Goal: Information Seeking & Learning: Learn about a topic

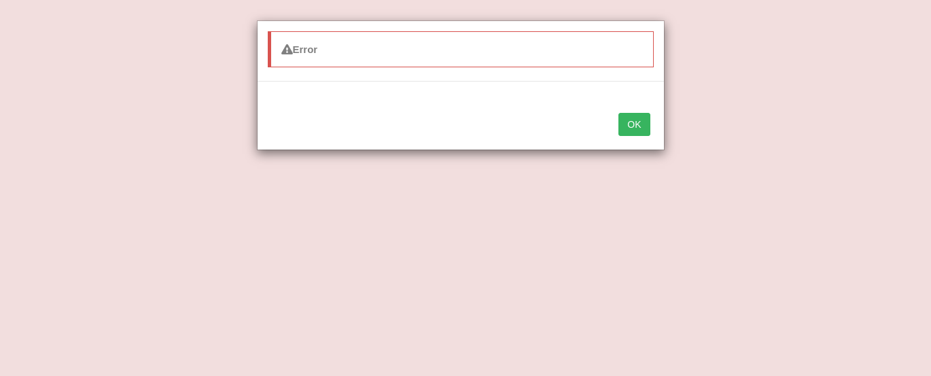
click at [628, 122] on button "OK" at bounding box center [633, 124] width 31 height 23
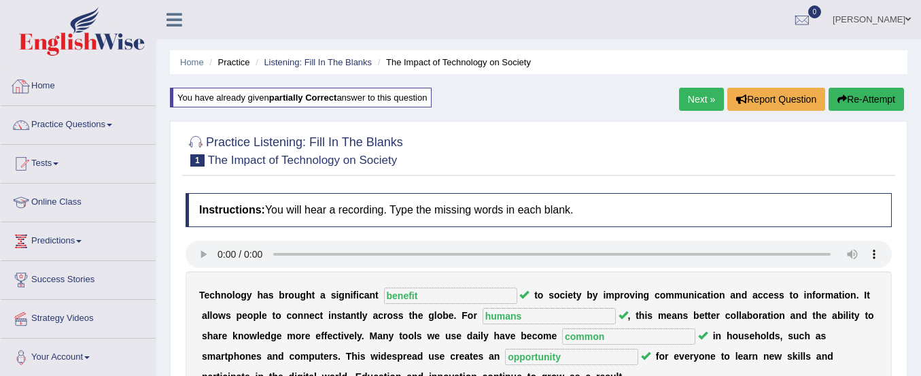
click at [48, 85] on link "Home" at bounding box center [78, 84] width 155 height 34
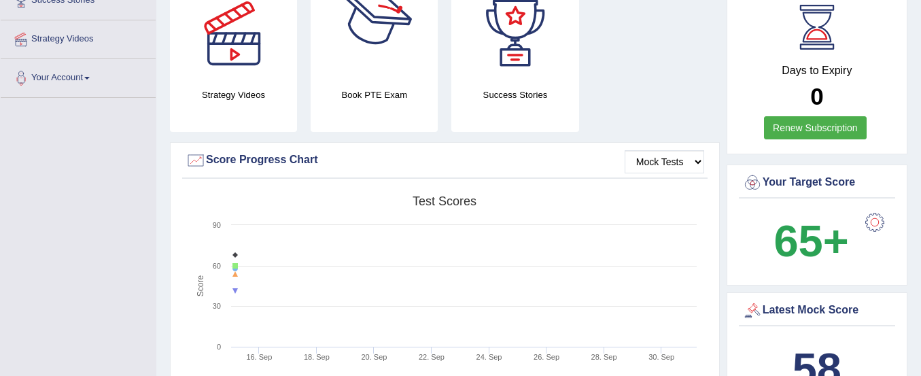
scroll to position [279, 0]
click at [820, 117] on link "Renew Subscription" at bounding box center [815, 128] width 103 height 23
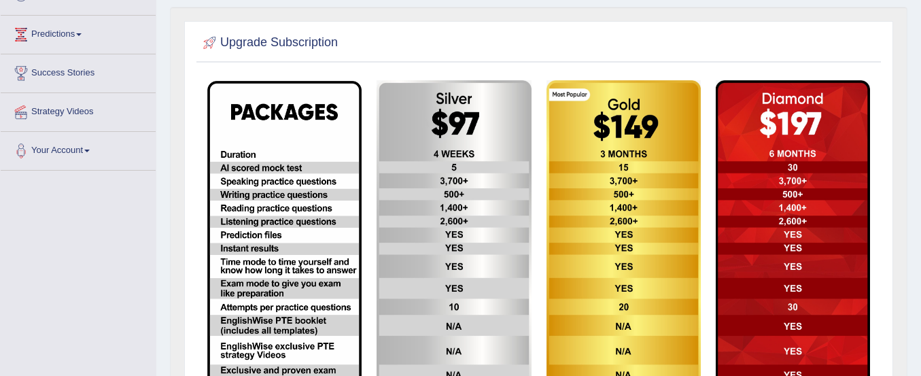
scroll to position [206, 0]
click at [456, 122] on img at bounding box center [453, 255] width 154 height 349
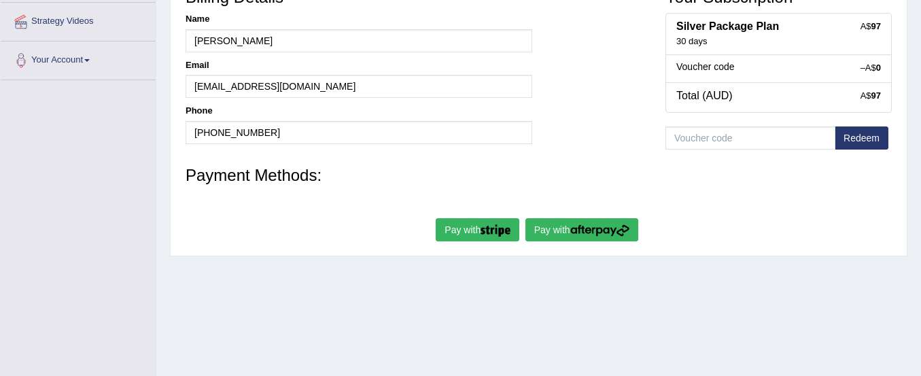
scroll to position [304, 0]
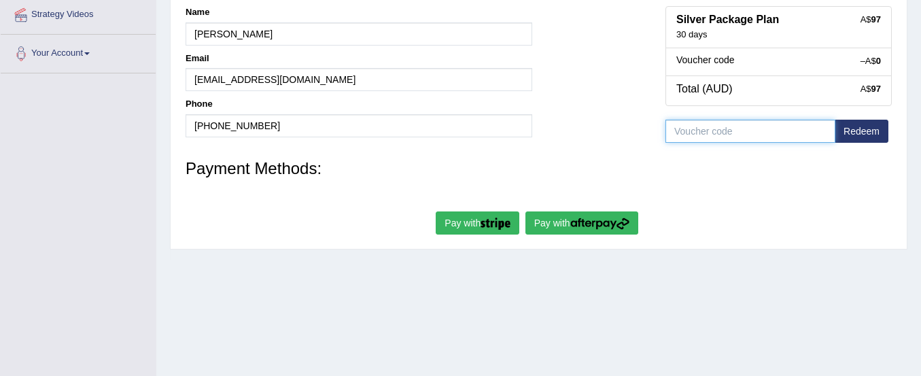
click at [730, 137] on input "text" at bounding box center [750, 131] width 170 height 23
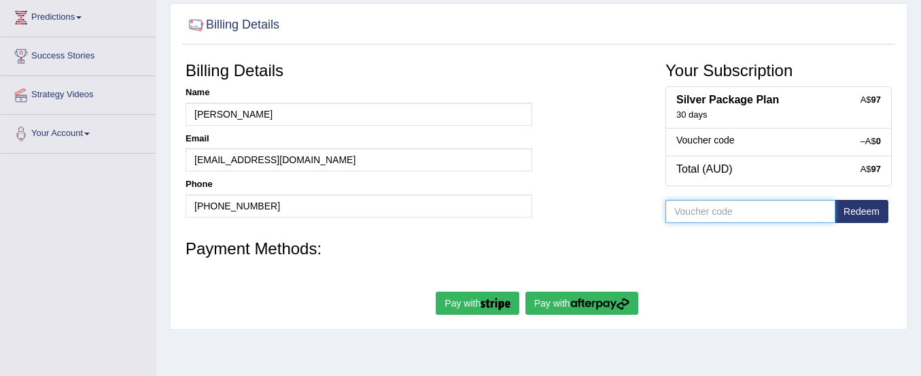
scroll to position [283, 0]
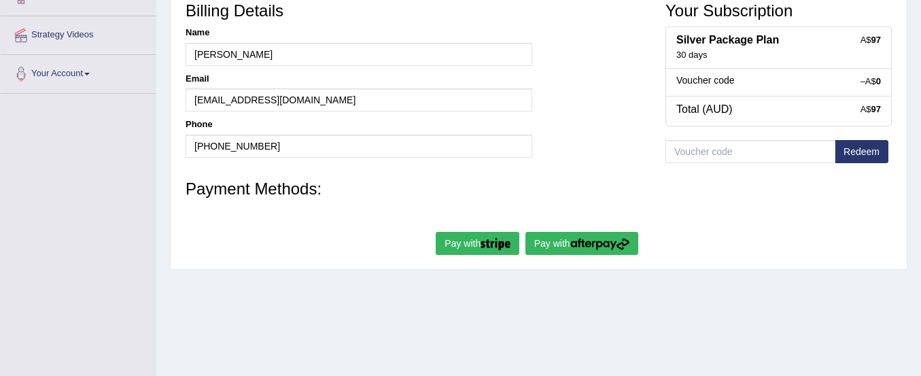
click at [469, 234] on button "Pay with" at bounding box center [477, 243] width 84 height 23
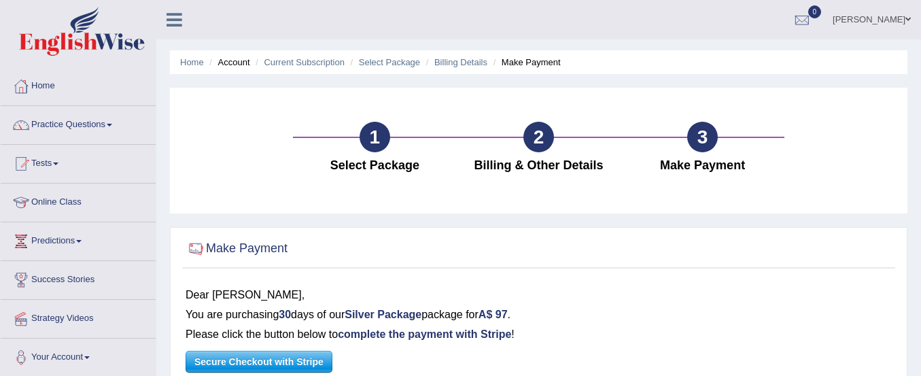
click at [47, 86] on link "Home" at bounding box center [78, 84] width 155 height 34
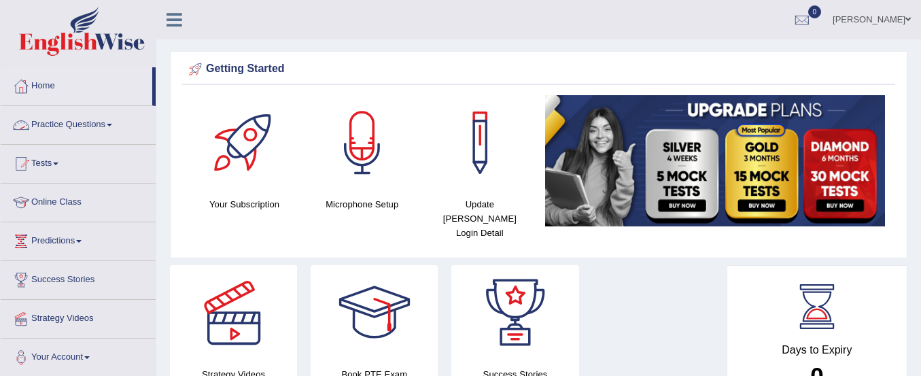
click at [54, 125] on link "Practice Questions" at bounding box center [78, 123] width 155 height 34
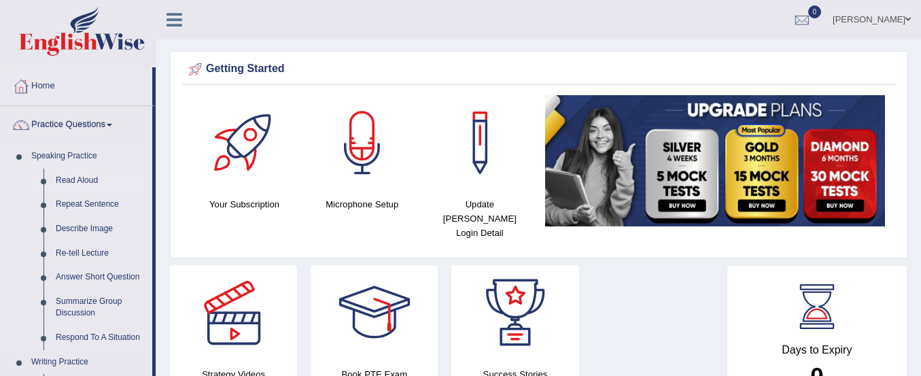
click at [79, 179] on link "Read Aloud" at bounding box center [101, 180] width 103 height 24
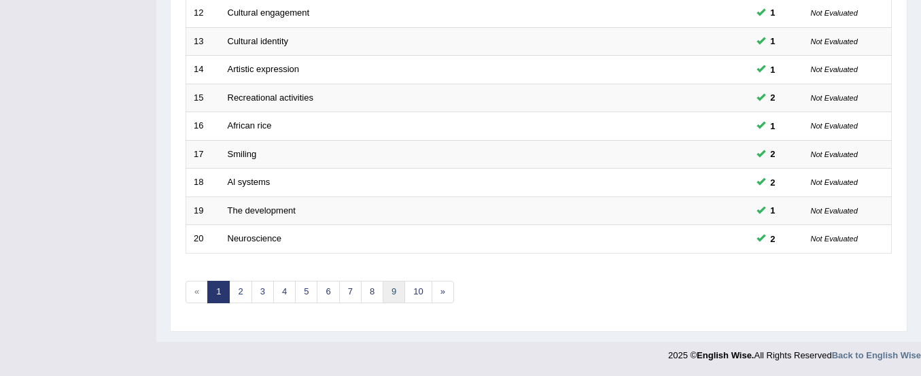
click at [396, 291] on link "9" at bounding box center [394, 292] width 22 height 22
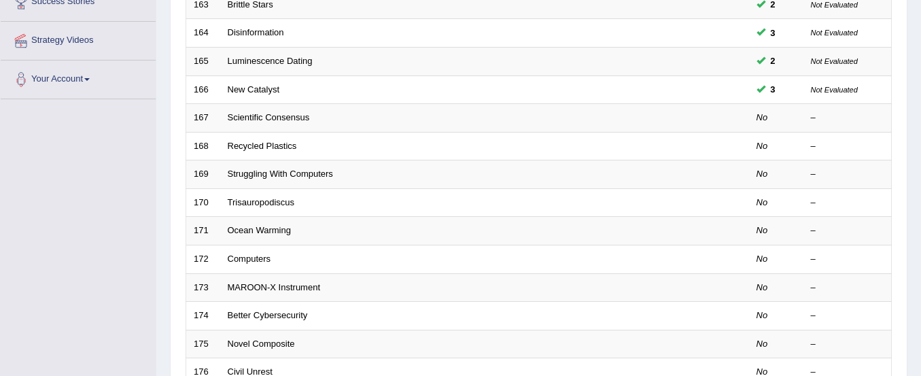
scroll to position [274, 0]
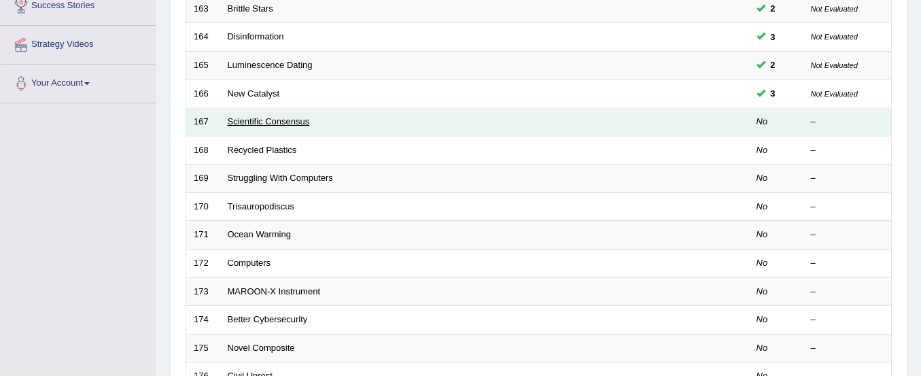
click at [268, 120] on link "Scientific Consensus" at bounding box center [269, 121] width 82 height 10
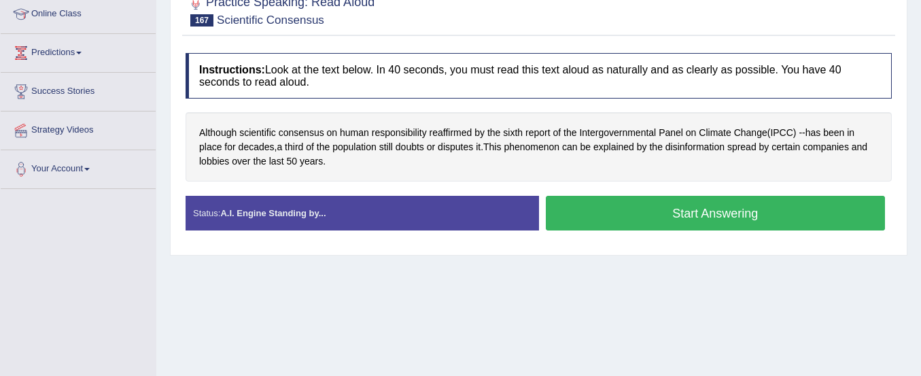
scroll to position [192, 0]
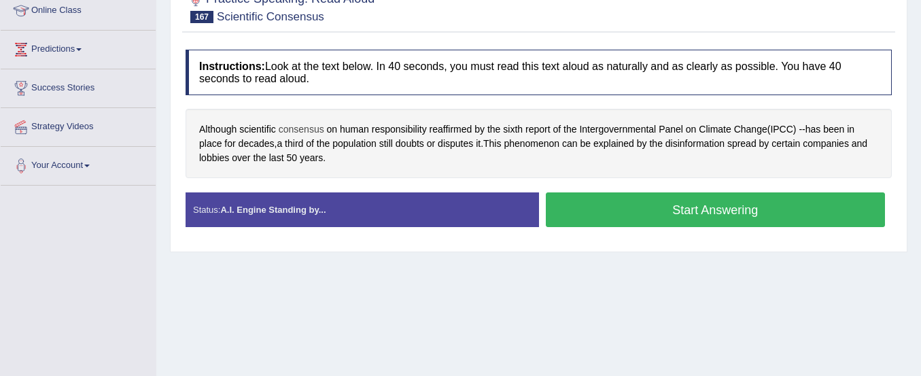
click at [291, 126] on span "consensus" at bounding box center [302, 129] width 46 height 14
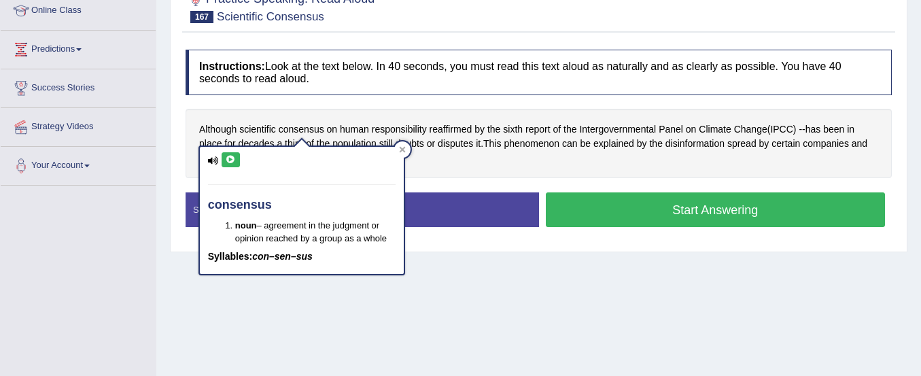
click at [233, 161] on icon at bounding box center [231, 160] width 10 height 8
click at [395, 149] on div at bounding box center [402, 149] width 16 height 16
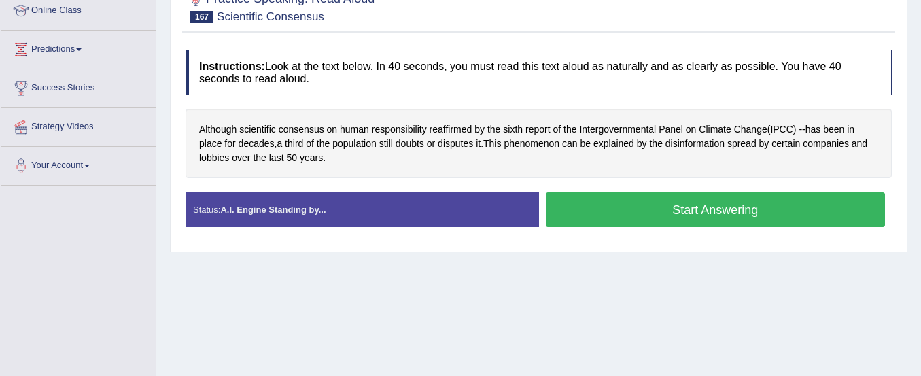
click at [592, 216] on button "Start Answering" at bounding box center [716, 209] width 340 height 35
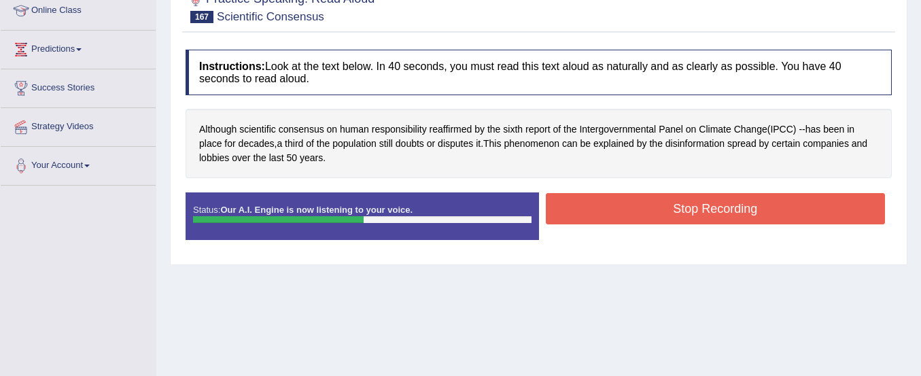
click at [592, 216] on button "Stop Recording" at bounding box center [716, 208] width 340 height 31
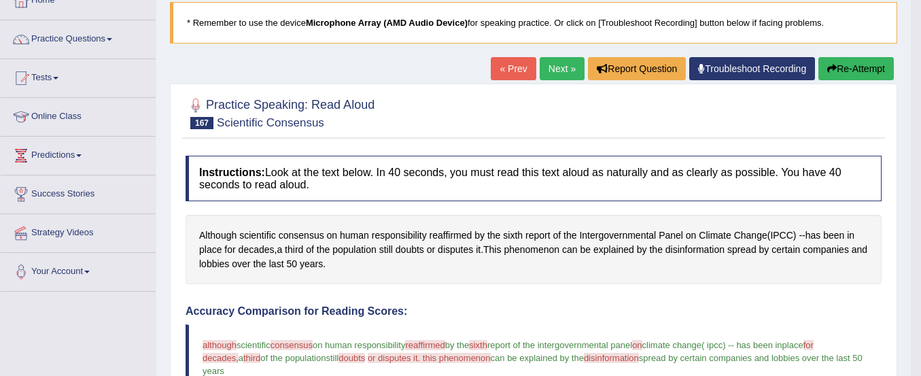
scroll to position [86, 0]
click at [831, 64] on icon "button" at bounding box center [832, 68] width 10 height 10
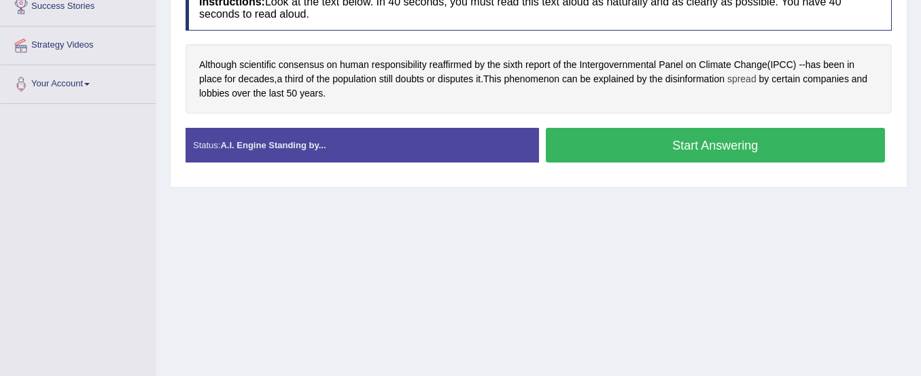
scroll to position [271, 0]
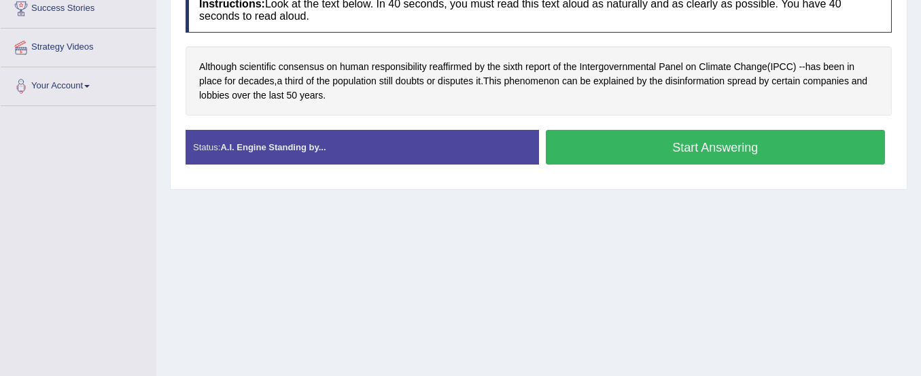
click at [728, 139] on button "Start Answering" at bounding box center [716, 147] width 340 height 35
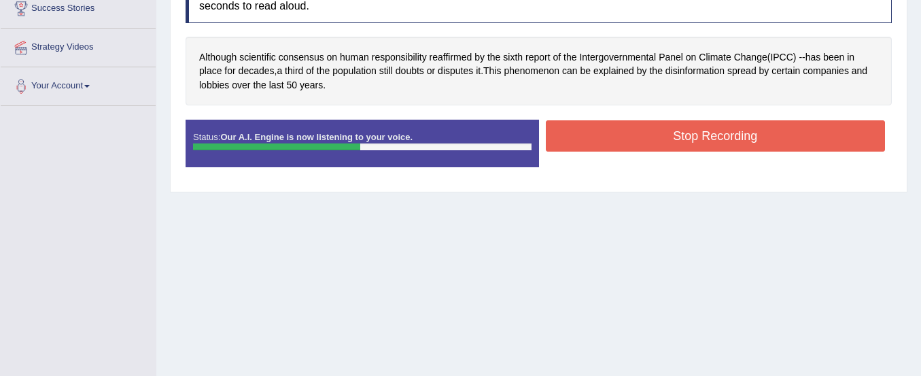
click at [728, 139] on button "Stop Recording" at bounding box center [716, 135] width 340 height 31
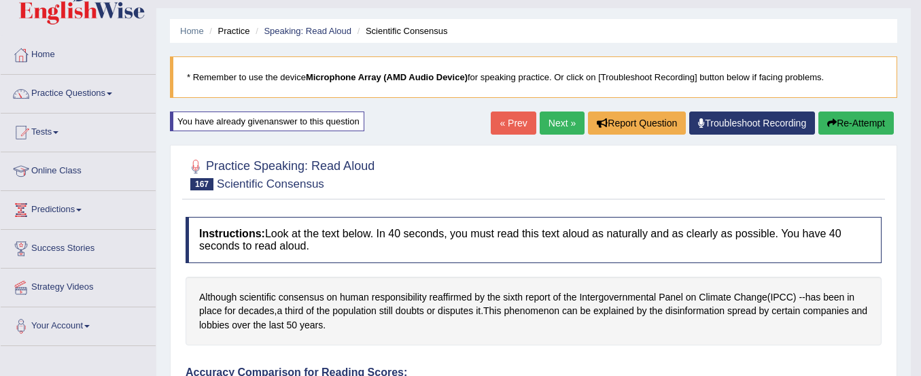
scroll to position [31, 0]
click at [853, 124] on button "Re-Attempt" at bounding box center [855, 123] width 75 height 23
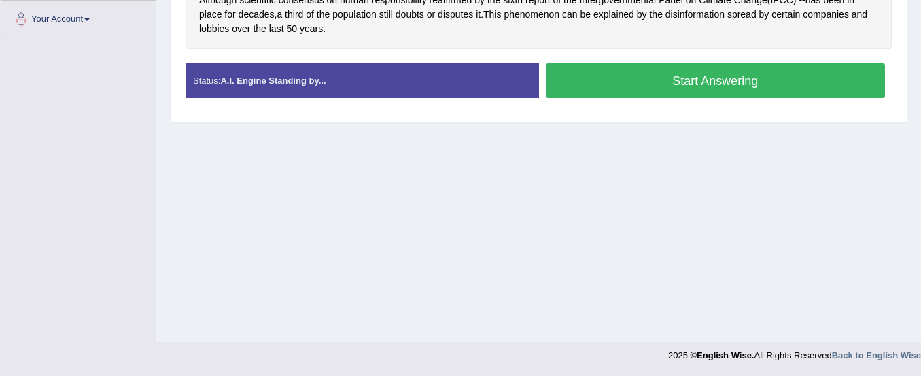
scroll to position [272, 0]
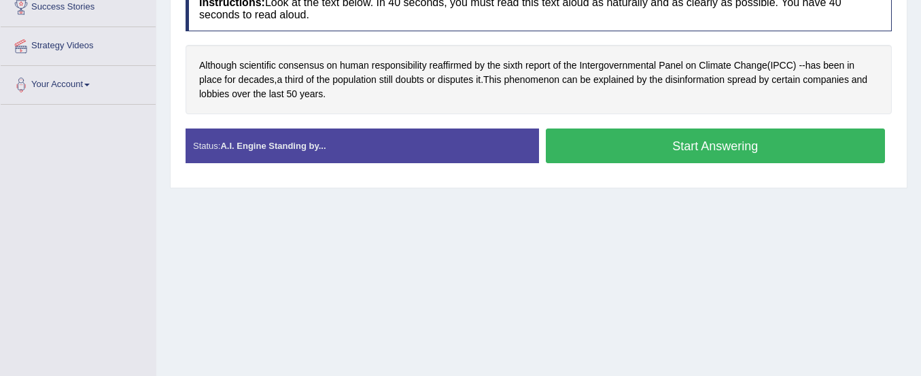
click at [789, 146] on button "Start Answering" at bounding box center [716, 145] width 340 height 35
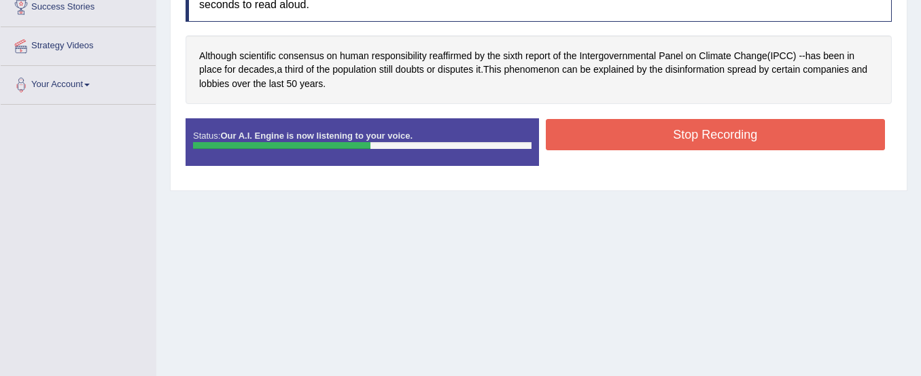
click at [789, 146] on button "Stop Recording" at bounding box center [716, 134] width 340 height 31
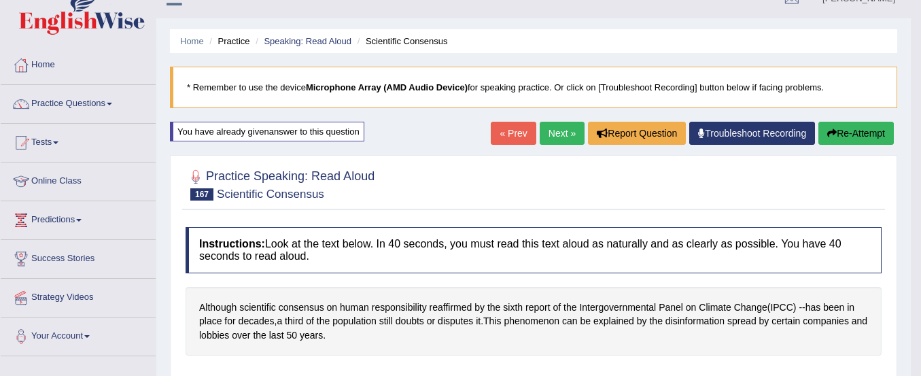
scroll to position [0, 0]
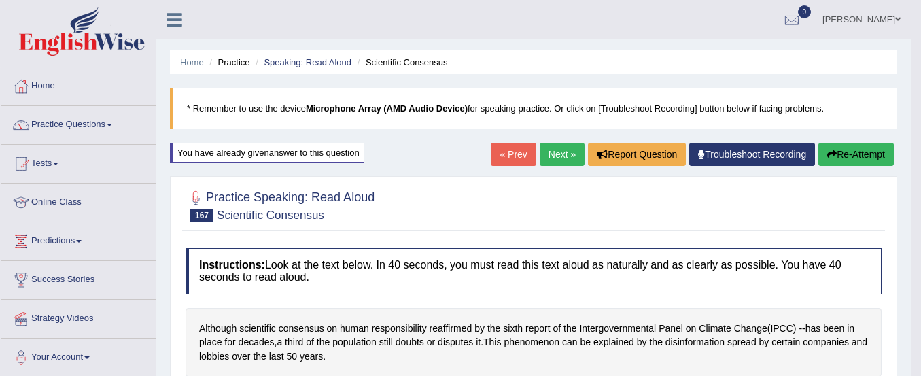
click at [553, 154] on link "Next »" at bounding box center [561, 154] width 45 height 23
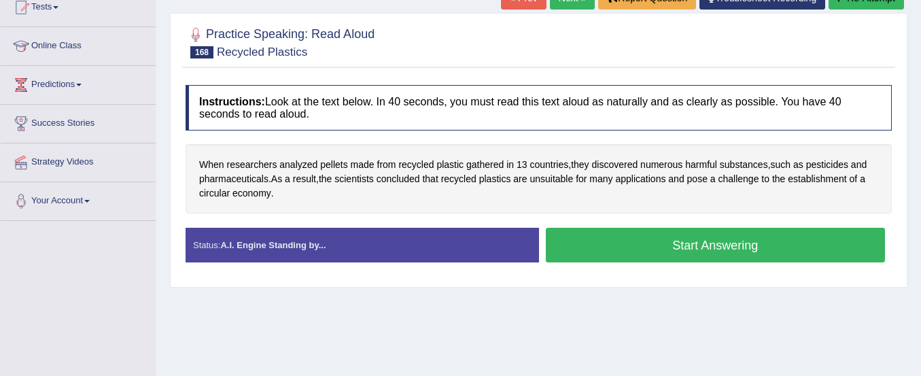
scroll to position [157, 0]
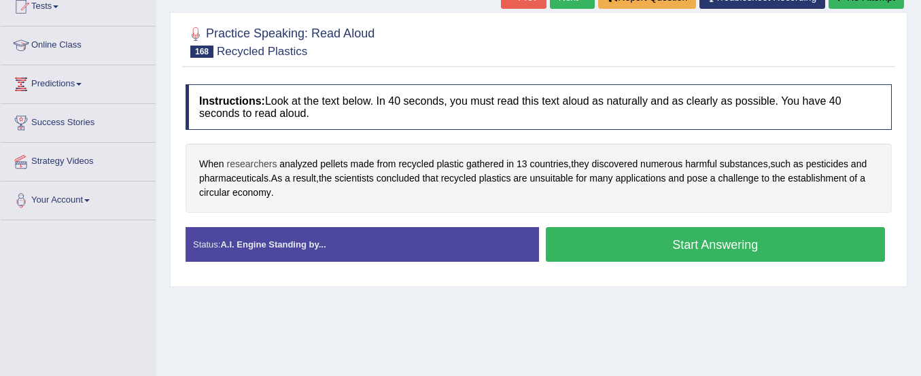
click at [238, 171] on span "researchers" at bounding box center [251, 164] width 50 height 14
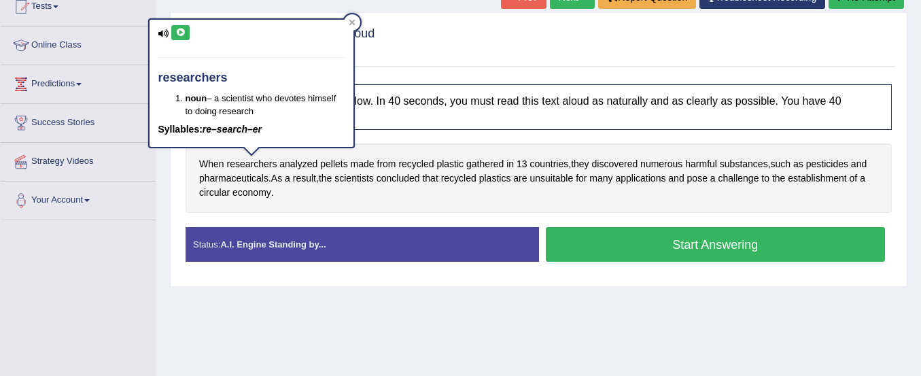
click at [179, 35] on icon at bounding box center [180, 33] width 10 height 8
click at [234, 179] on span "pharmaceuticals" at bounding box center [233, 178] width 69 height 14
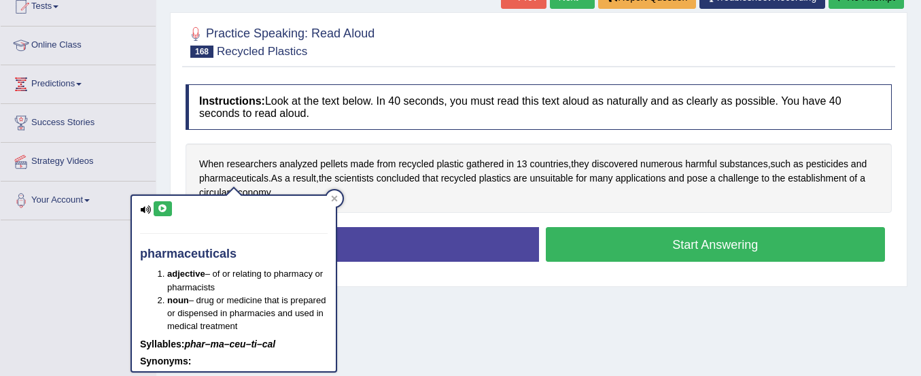
click at [158, 211] on icon at bounding box center [163, 209] width 10 height 8
click at [148, 170] on link "Strategy Videos" at bounding box center [78, 160] width 155 height 34
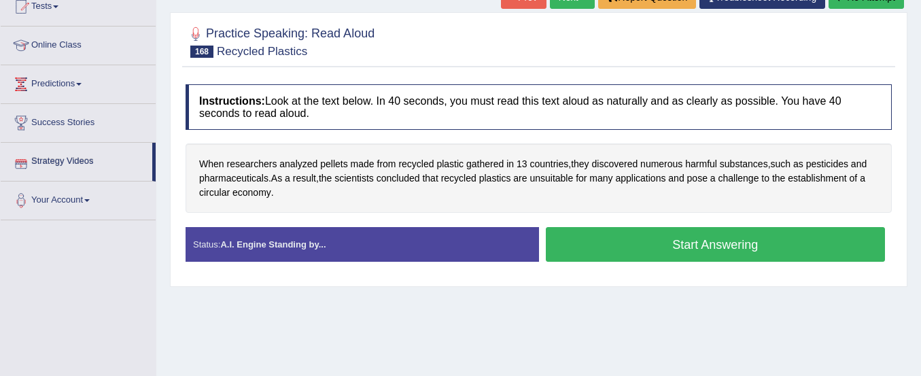
click at [148, 170] on link "Strategy Videos" at bounding box center [77, 160] width 152 height 34
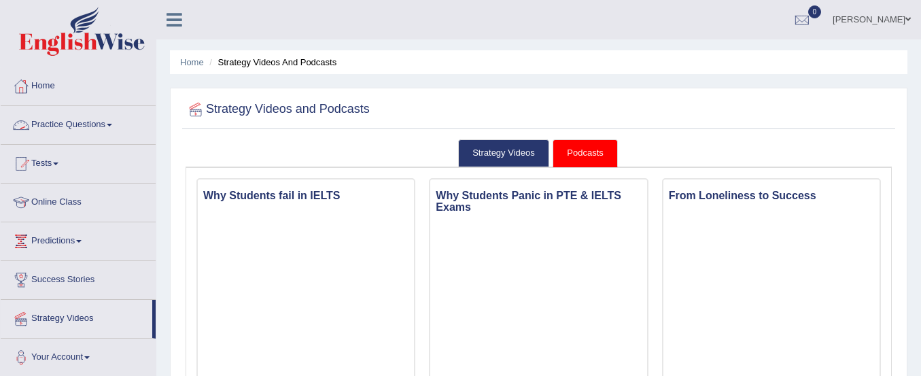
click at [62, 123] on link "Practice Questions" at bounding box center [78, 123] width 155 height 34
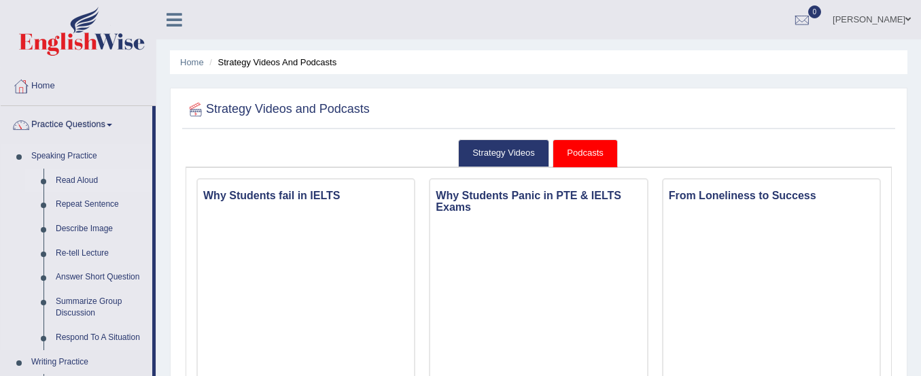
click at [77, 181] on link "Read Aloud" at bounding box center [101, 180] width 103 height 24
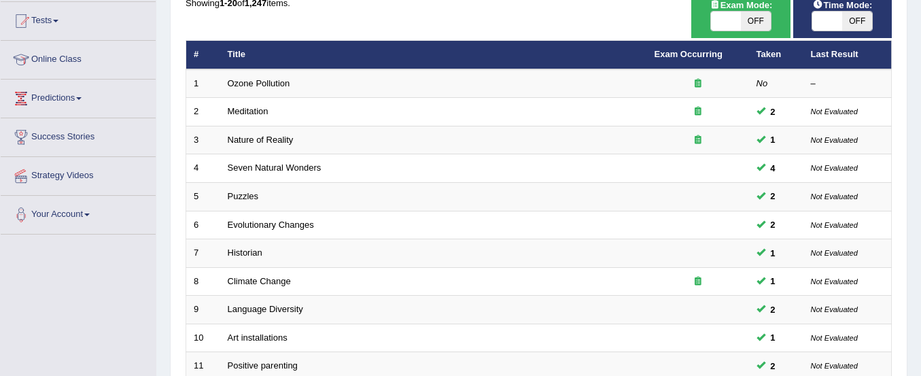
scroll to position [142, 0]
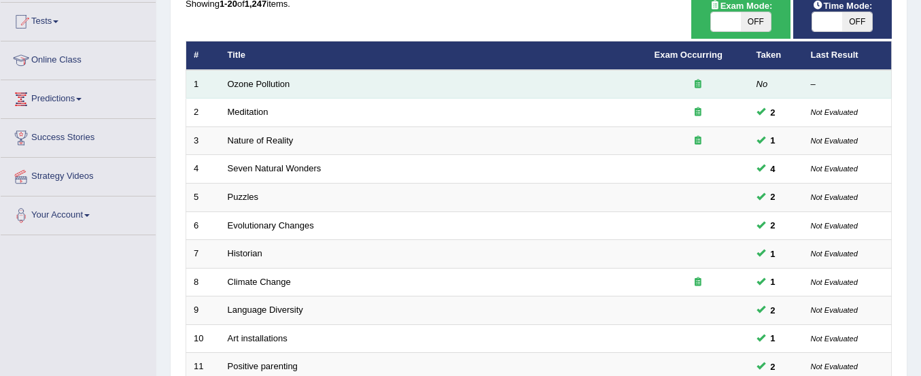
click at [291, 86] on td "Ozone Pollution" at bounding box center [433, 84] width 427 height 29
click at [249, 84] on link "Ozone Pollution" at bounding box center [259, 84] width 63 height 10
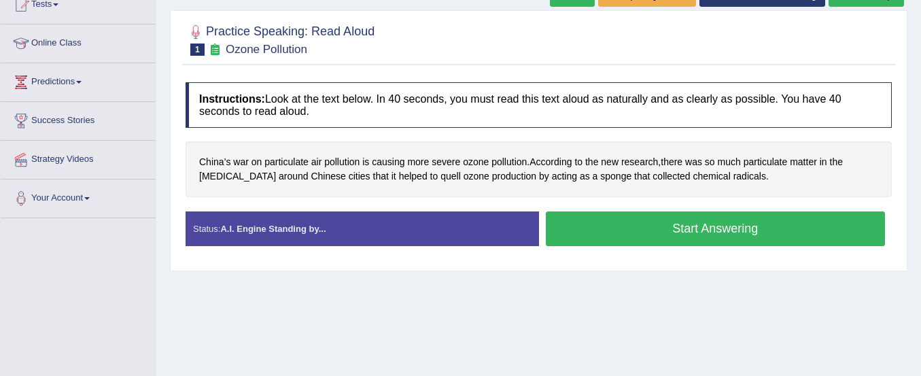
click at [580, 236] on button "Start Answering" at bounding box center [716, 228] width 340 height 35
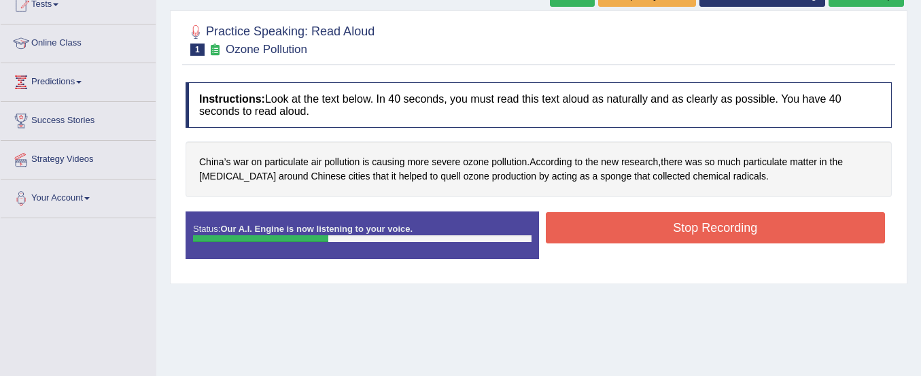
click at [580, 236] on button "Stop Recording" at bounding box center [716, 227] width 340 height 31
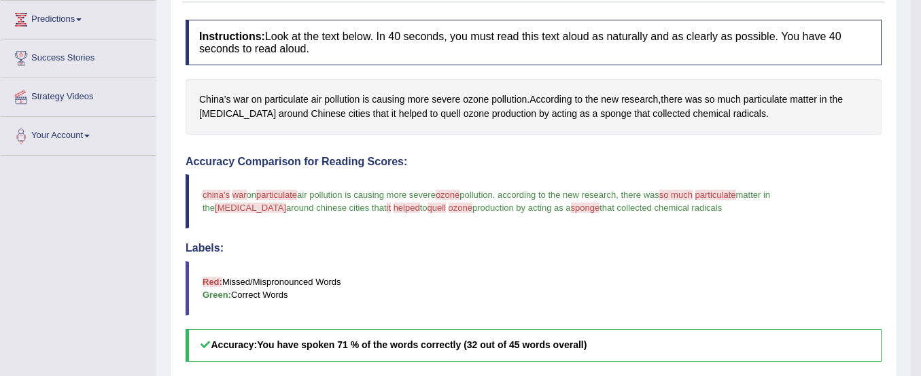
scroll to position [211, 0]
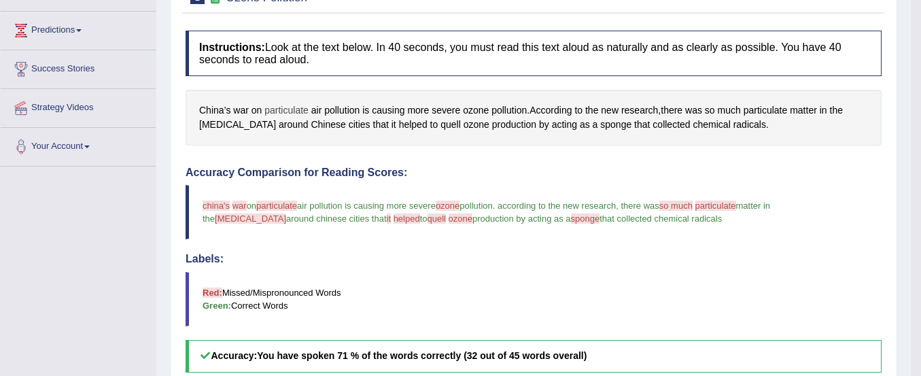
click at [280, 107] on span "particulate" at bounding box center [286, 110] width 44 height 14
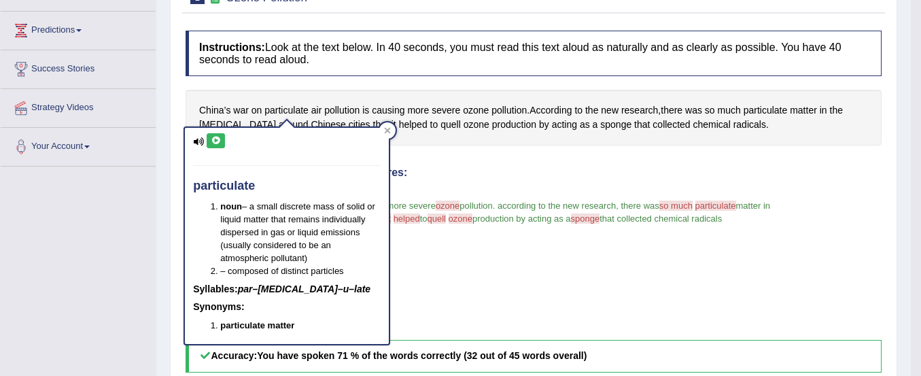
click at [216, 134] on button at bounding box center [216, 140] width 18 height 15
click at [516, 157] on div "Instructions: Look at the text below. In 40 seconds, you must read this text al…" at bounding box center [533, 331] width 703 height 614
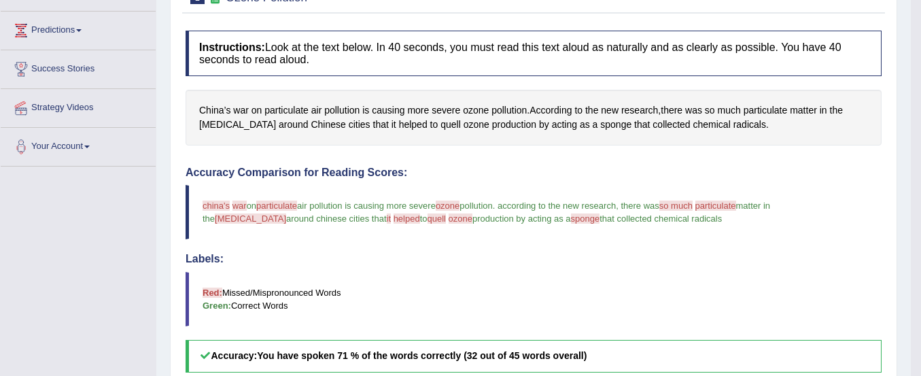
click at [459, 207] on span "ozone" at bounding box center [447, 205] width 24 height 10
click at [468, 110] on span "ozone" at bounding box center [476, 110] width 26 height 14
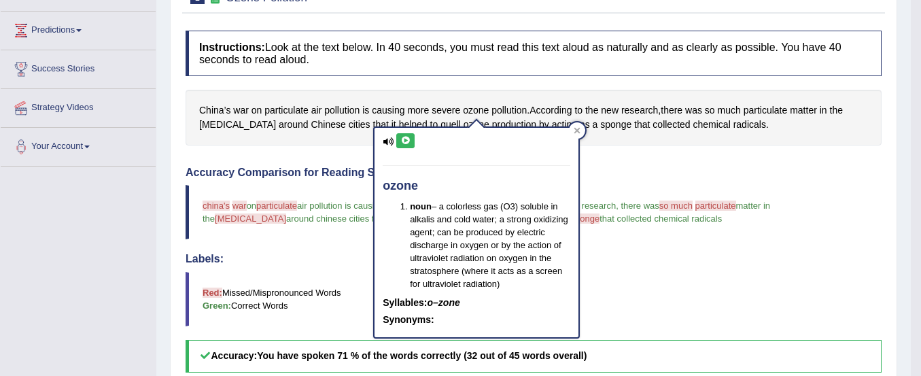
click at [403, 139] on icon at bounding box center [405, 141] width 10 height 8
click at [629, 275] on blockquote "Red: Missed/Mispronounced Words Green: Correct Words" at bounding box center [533, 299] width 696 height 54
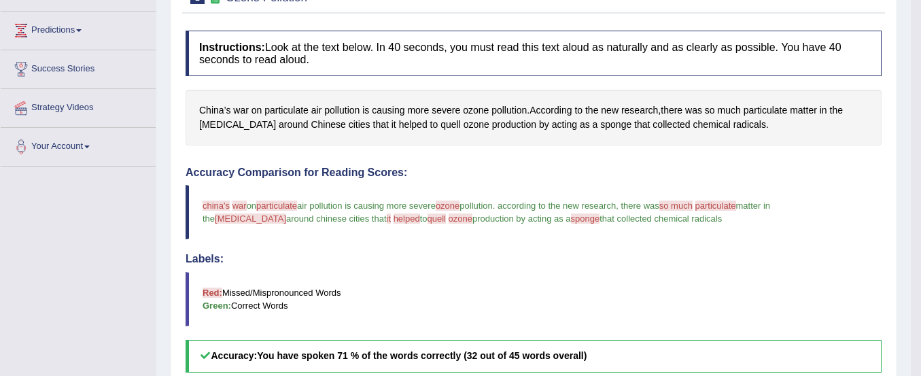
click at [286, 213] on span "[MEDICAL_DATA]" at bounding box center [250, 218] width 71 height 10
click at [212, 120] on span "[MEDICAL_DATA]" at bounding box center [237, 125] width 77 height 14
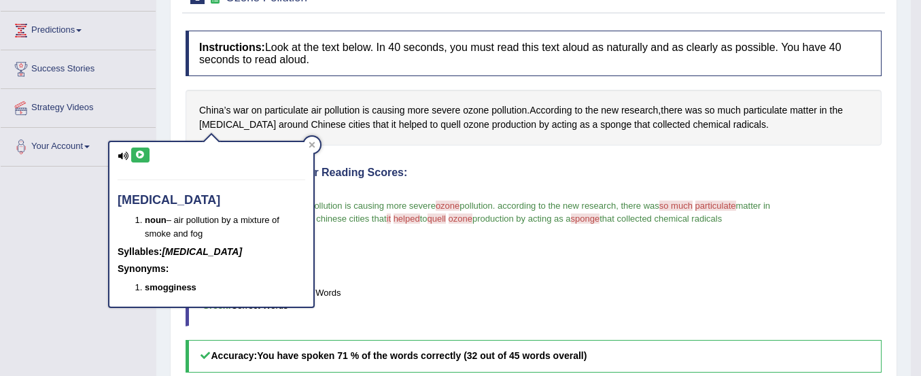
click at [139, 155] on icon at bounding box center [140, 155] width 10 height 8
click at [385, 240] on div "Accuracy Comparison for Reading Scores: china's chinese war word on particulate…" at bounding box center [533, 269] width 696 height 206
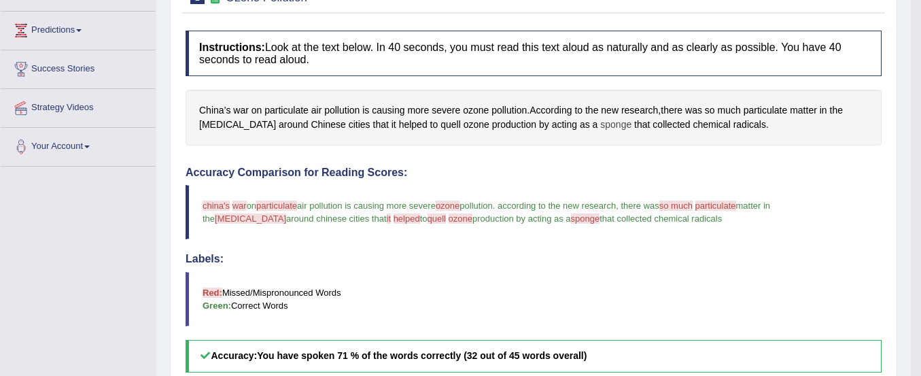
click at [600, 128] on span "sponge" at bounding box center [615, 125] width 31 height 14
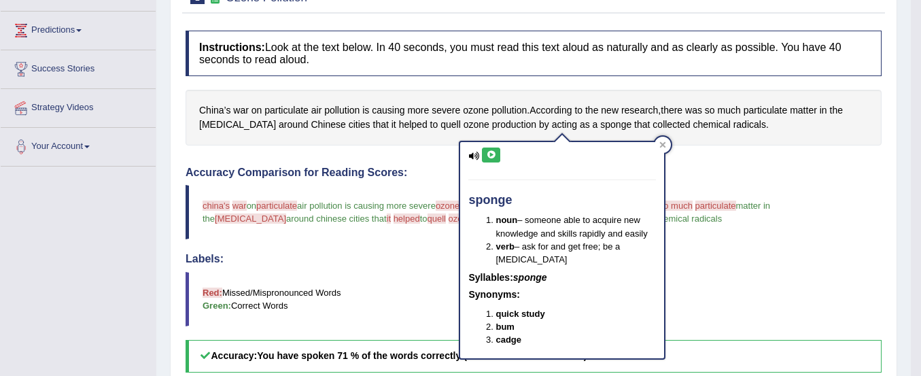
click at [491, 154] on icon at bounding box center [491, 155] width 10 height 8
click at [353, 248] on div "Accuracy Comparison for Reading Scores: china's chinese war word on particulate…" at bounding box center [533, 269] width 696 height 206
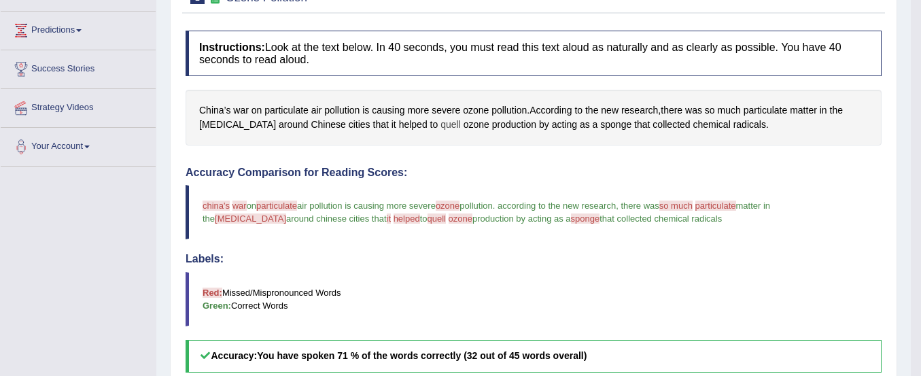
click at [440, 123] on span "quell" at bounding box center [450, 125] width 20 height 14
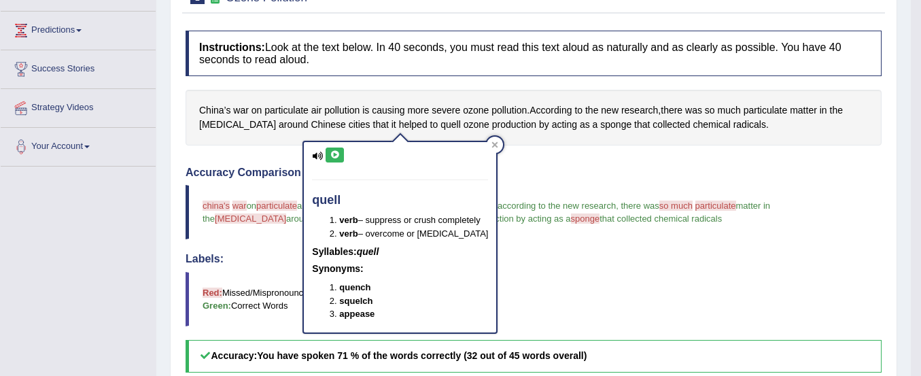
click at [333, 154] on icon at bounding box center [335, 155] width 10 height 8
click at [249, 259] on h4 "Labels:" at bounding box center [533, 259] width 696 height 12
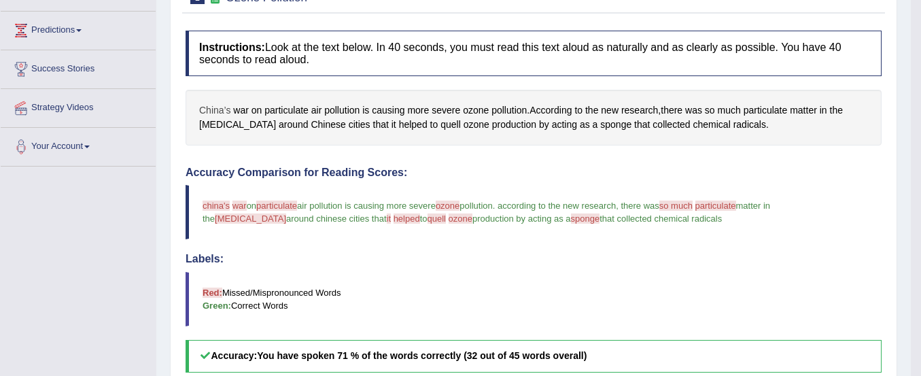
click at [216, 110] on span "China’s" at bounding box center [214, 110] width 31 height 14
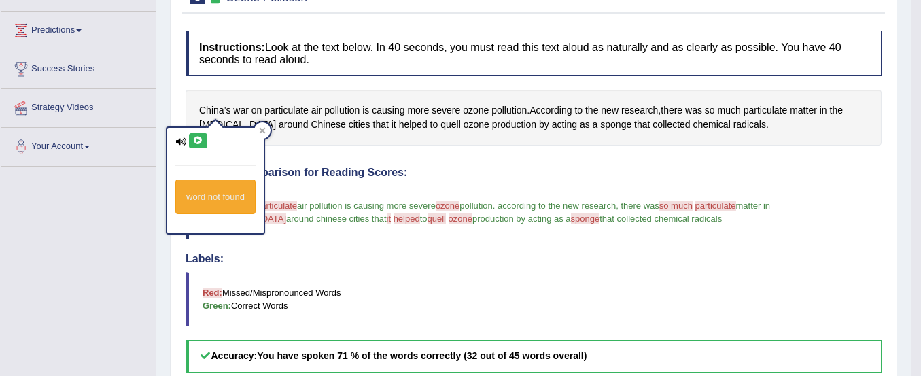
click at [199, 146] on button at bounding box center [198, 140] width 18 height 15
click at [253, 255] on h4 "Labels:" at bounding box center [533, 259] width 696 height 12
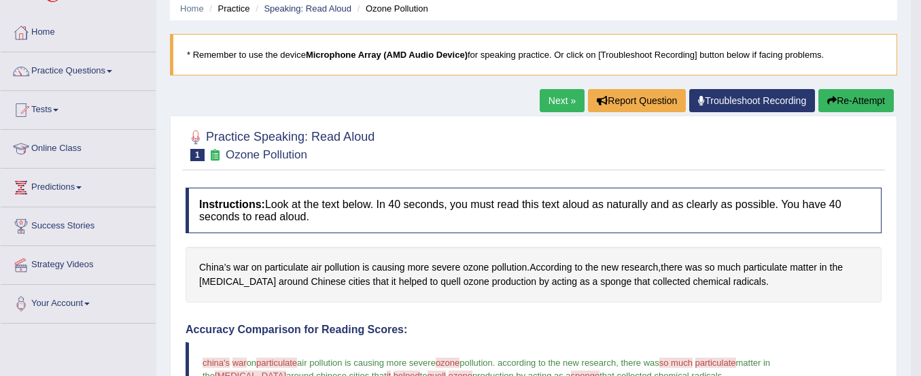
scroll to position [50, 0]
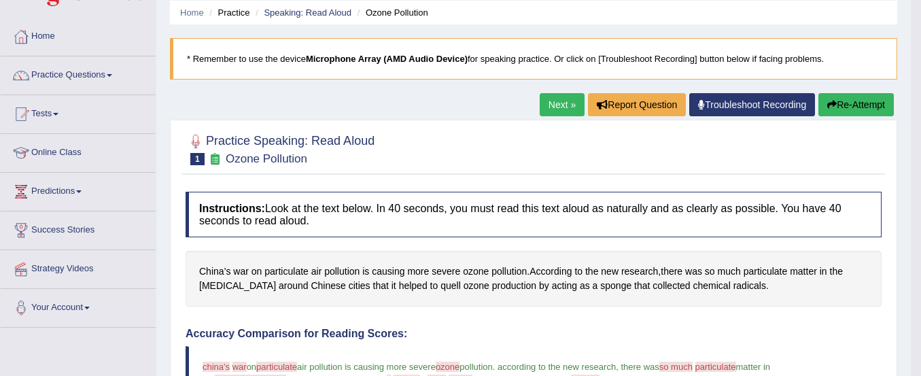
click at [845, 97] on button "Re-Attempt" at bounding box center [855, 104] width 75 height 23
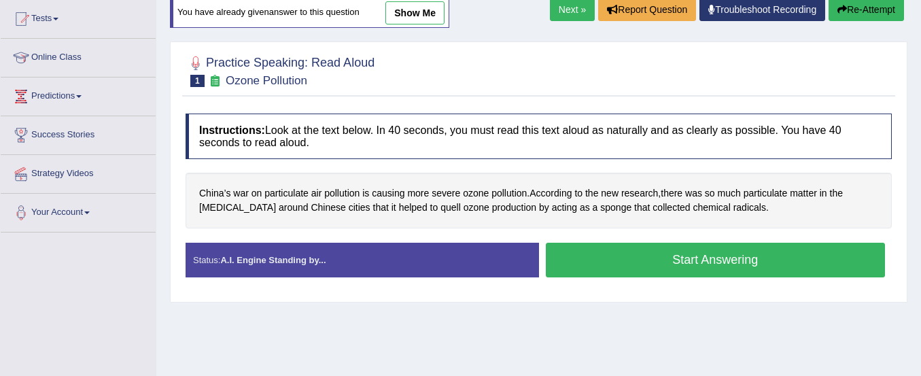
scroll to position [166, 0]
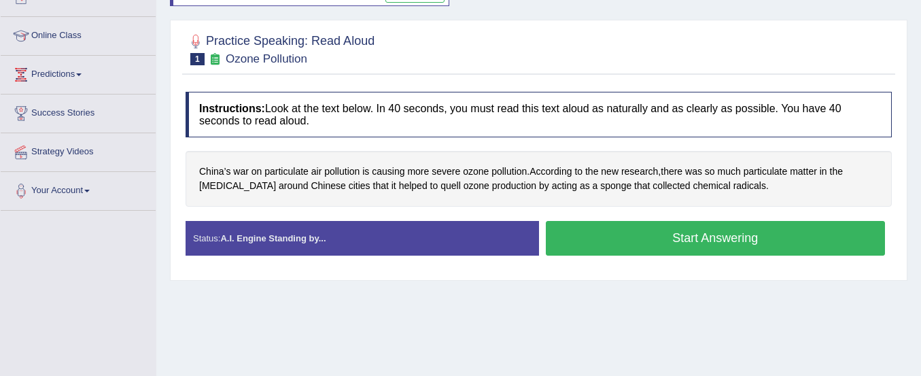
click at [696, 241] on button "Start Answering" at bounding box center [716, 238] width 340 height 35
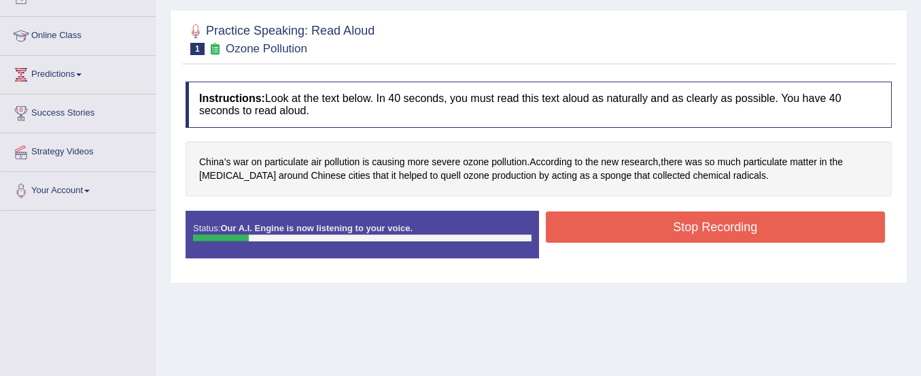
scroll to position [91, 0]
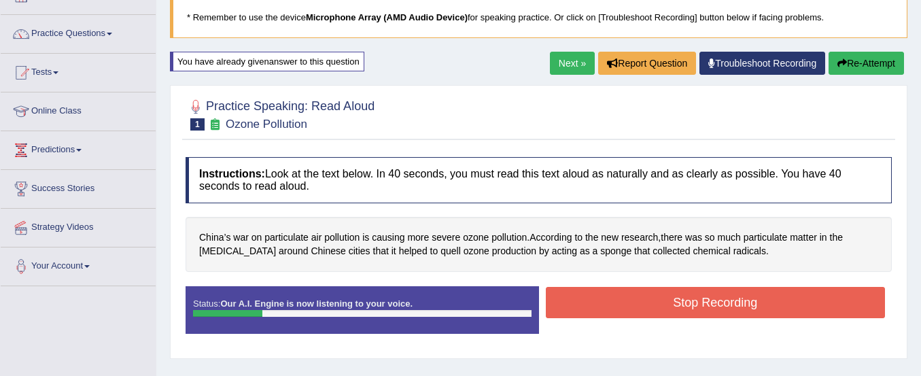
click at [839, 56] on button "Re-Attempt" at bounding box center [865, 63] width 75 height 23
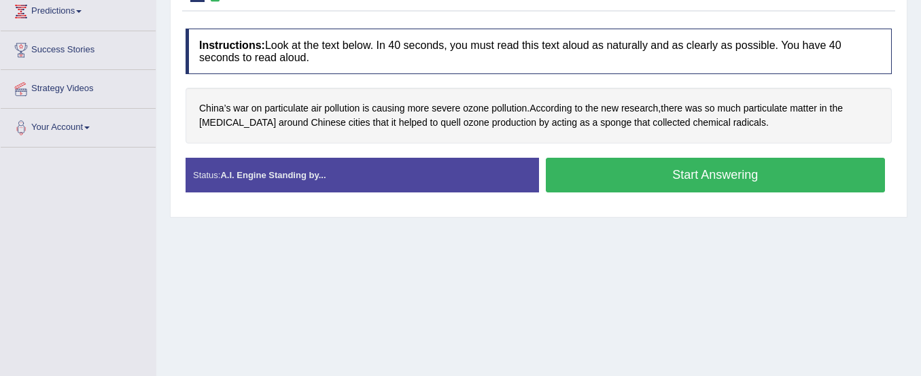
click at [751, 175] on button "Start Answering" at bounding box center [716, 175] width 340 height 35
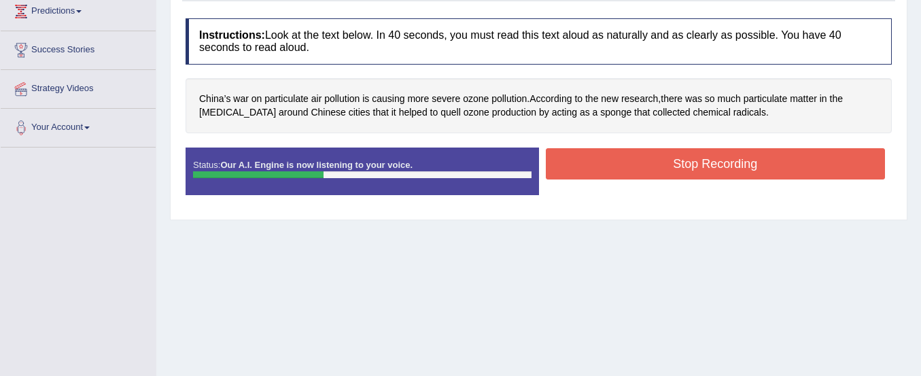
click at [751, 175] on button "Stop Recording" at bounding box center [716, 163] width 340 height 31
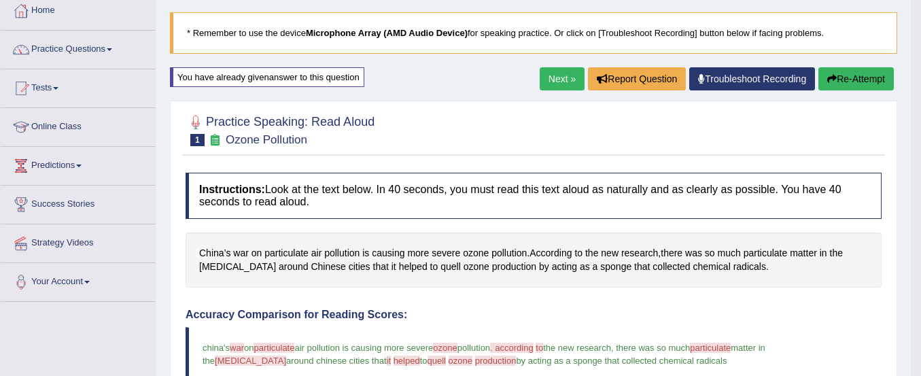
scroll to position [126, 0]
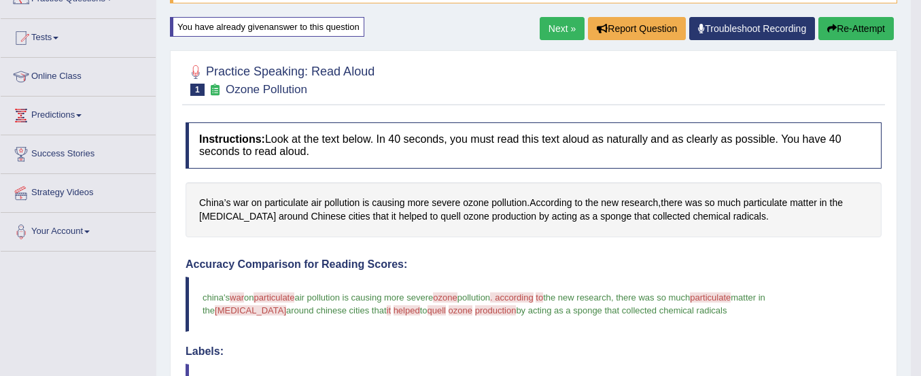
click at [830, 36] on button "Re-Attempt" at bounding box center [855, 28] width 75 height 23
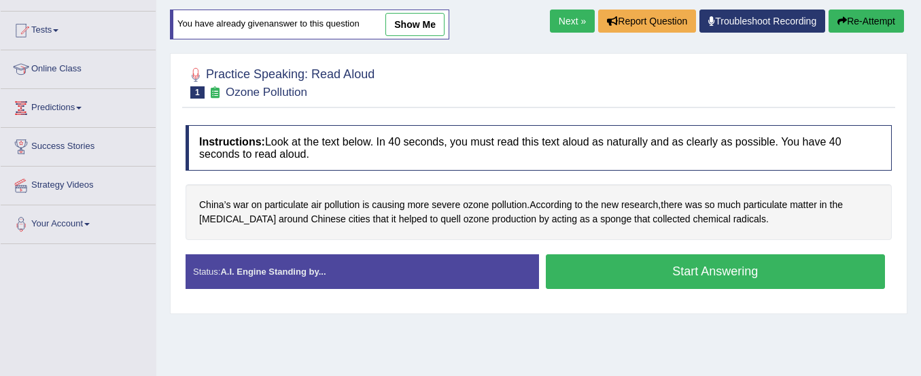
scroll to position [126, 0]
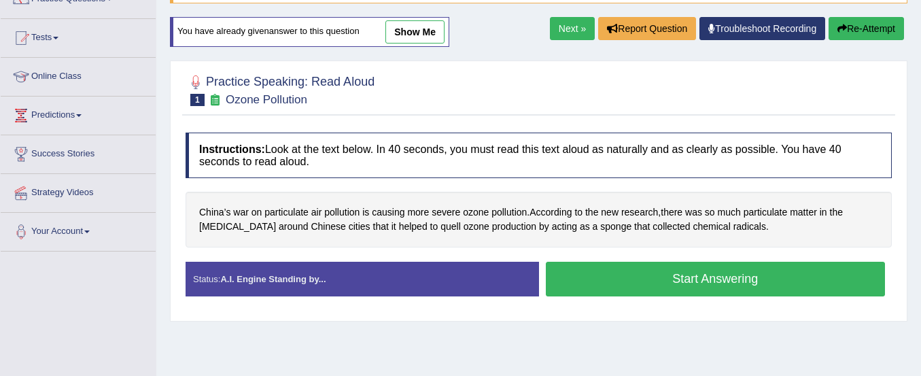
click at [688, 287] on button "Start Answering" at bounding box center [716, 279] width 340 height 35
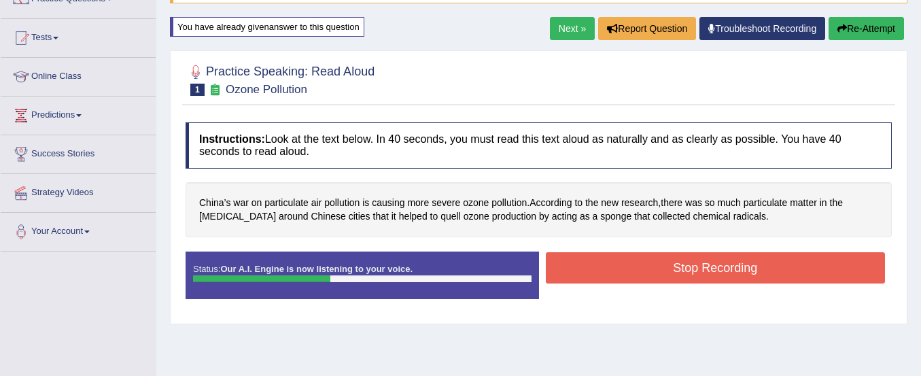
click at [683, 265] on button "Stop Recording" at bounding box center [716, 267] width 340 height 31
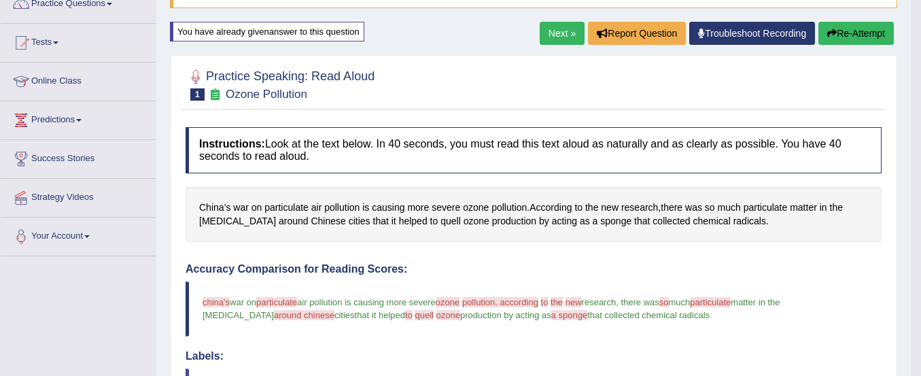
scroll to position [0, 0]
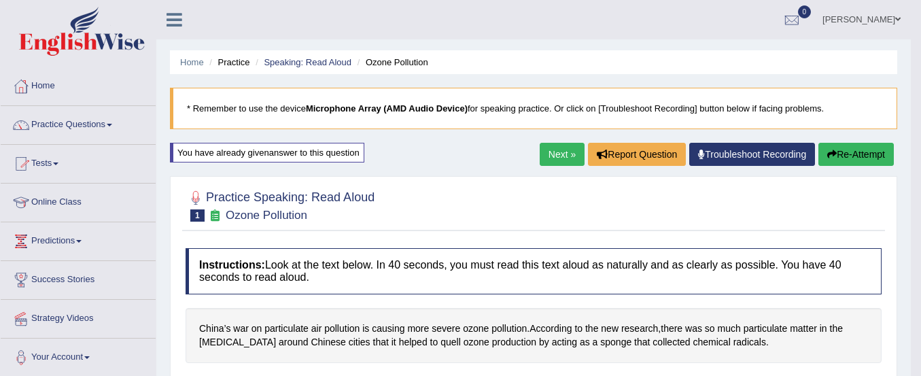
click at [93, 118] on link "Practice Questions" at bounding box center [78, 123] width 155 height 34
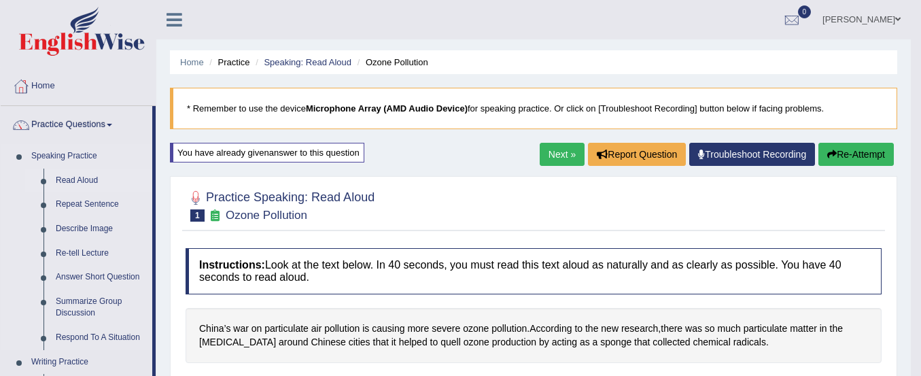
click at [83, 177] on link "Read Aloud" at bounding box center [101, 180] width 103 height 24
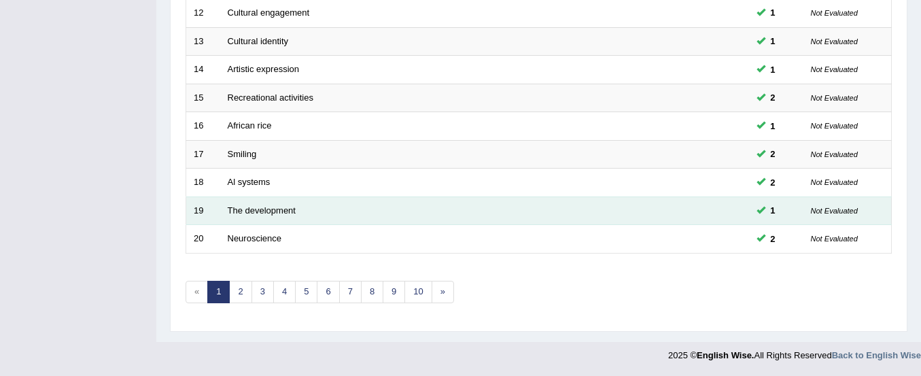
scroll to position [523, 0]
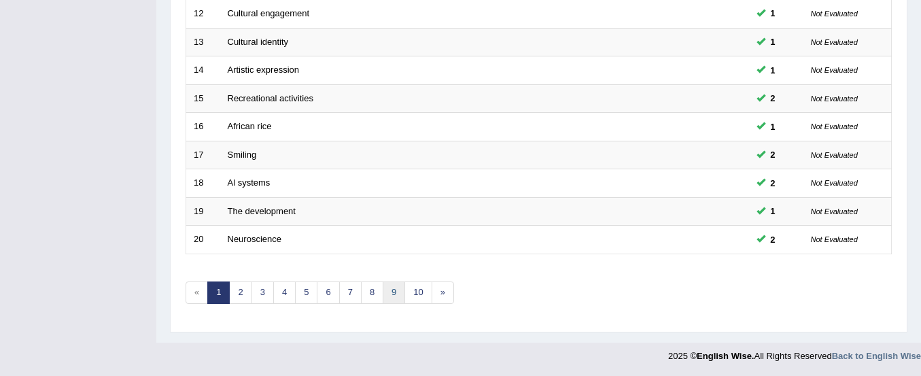
click at [389, 289] on link "9" at bounding box center [394, 292] width 22 height 22
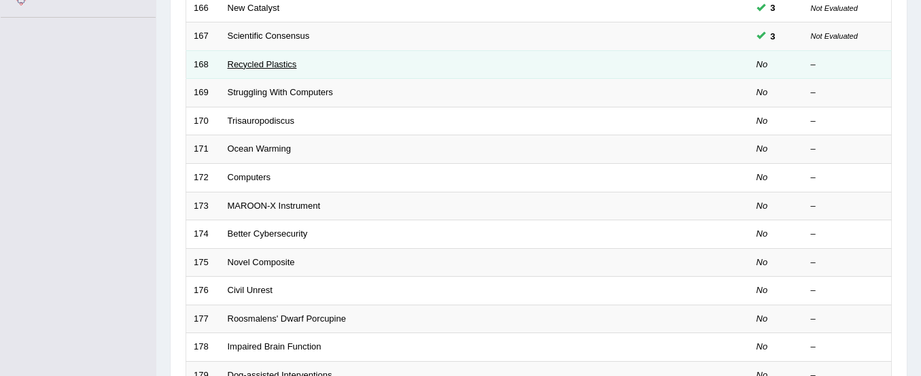
click at [259, 62] on link "Recycled Plastics" at bounding box center [262, 64] width 69 height 10
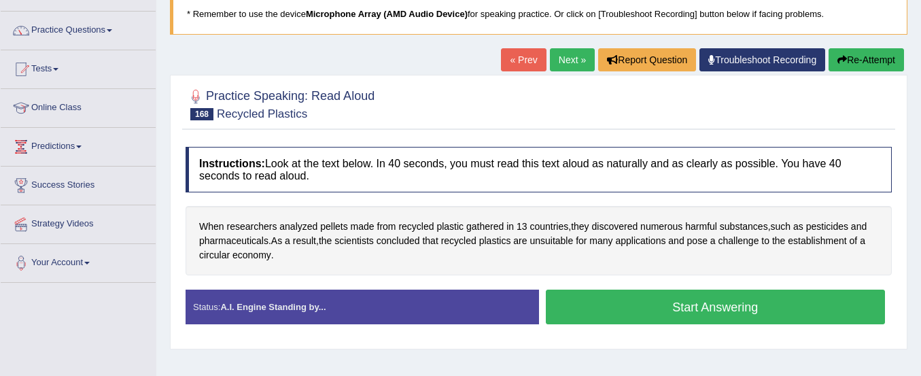
click at [581, 305] on button "Start Answering" at bounding box center [716, 306] width 340 height 35
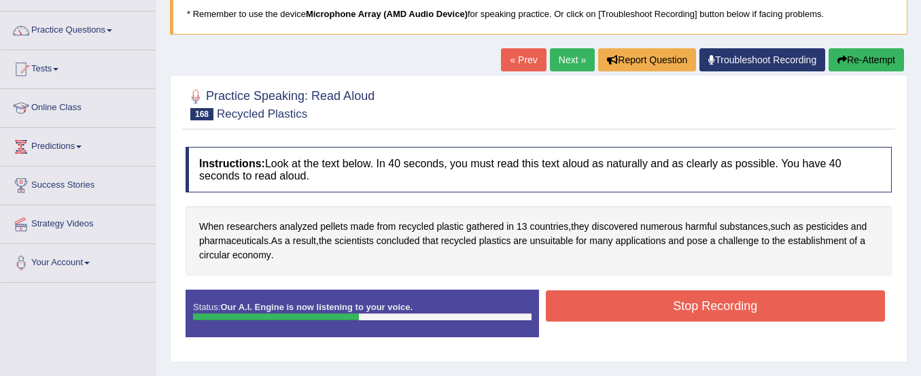
click at [581, 305] on button "Stop Recording" at bounding box center [716, 305] width 340 height 31
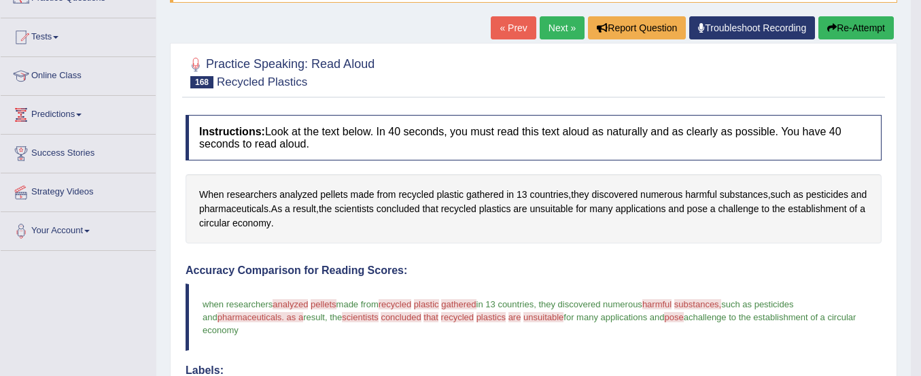
scroll to position [126, 0]
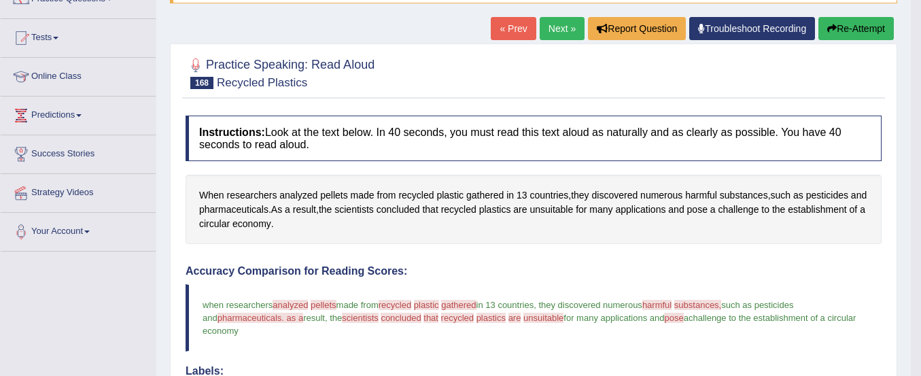
click at [835, 22] on button "Re-Attempt" at bounding box center [855, 28] width 75 height 23
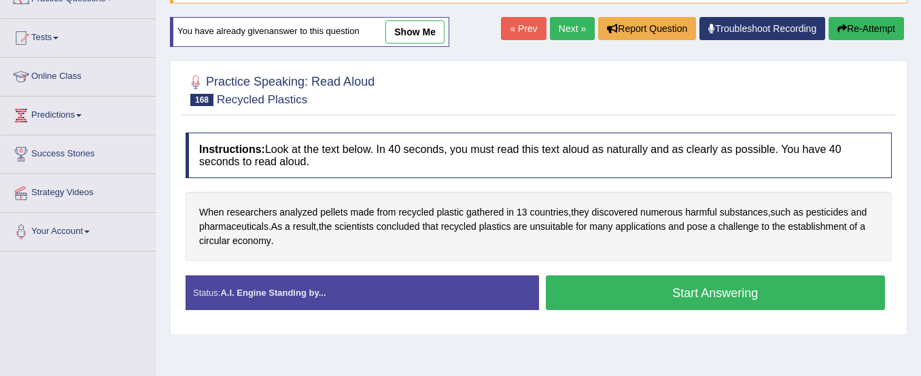
click at [707, 295] on button "Start Answering" at bounding box center [716, 292] width 340 height 35
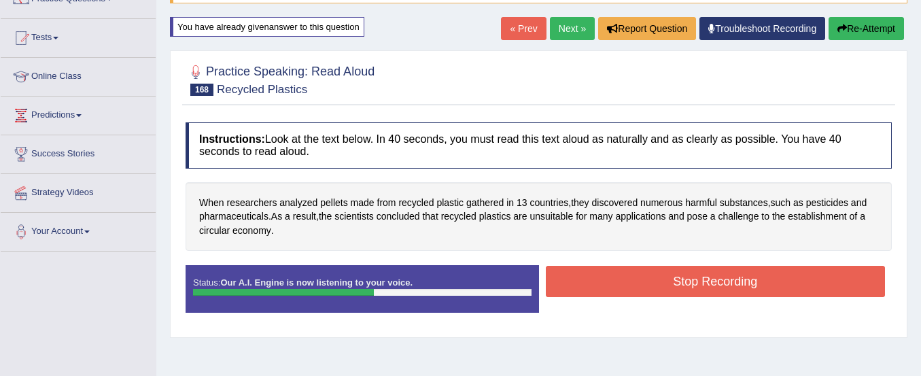
click at [709, 278] on button "Stop Recording" at bounding box center [716, 281] width 340 height 31
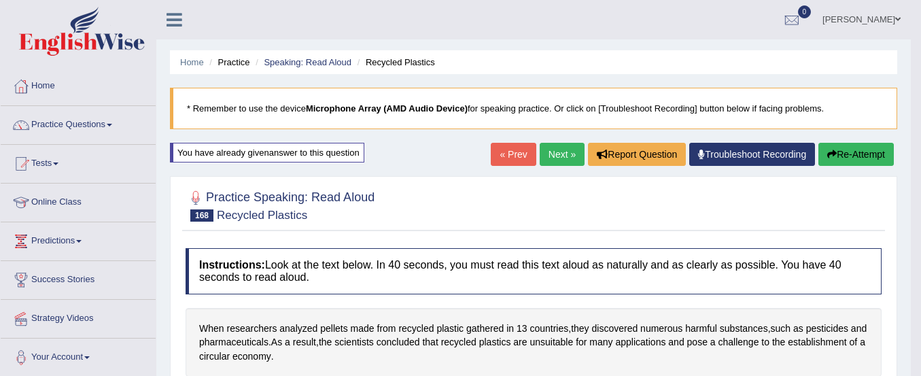
scroll to position [1, 0]
click at [846, 154] on button "Re-Attempt" at bounding box center [855, 153] width 75 height 23
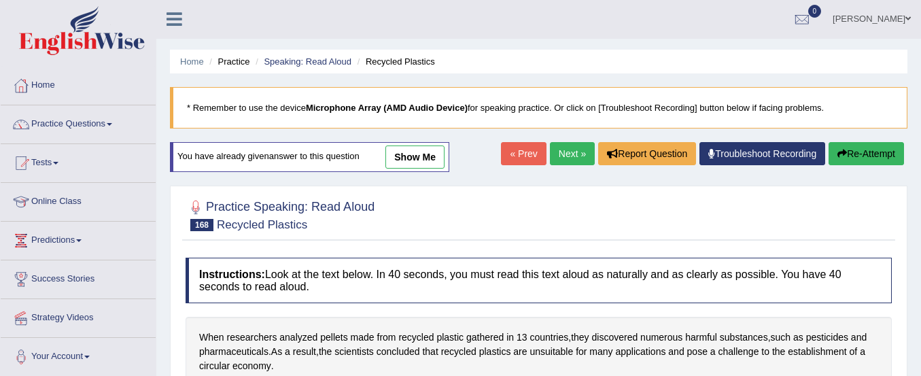
scroll to position [177, 0]
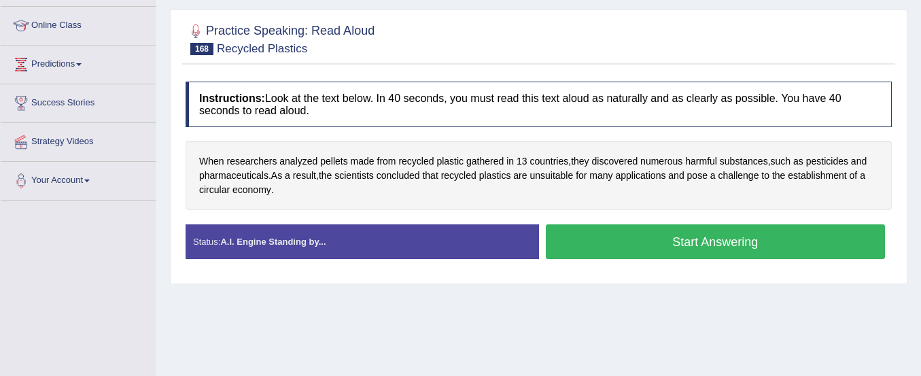
click at [796, 245] on button "Start Answering" at bounding box center [716, 241] width 340 height 35
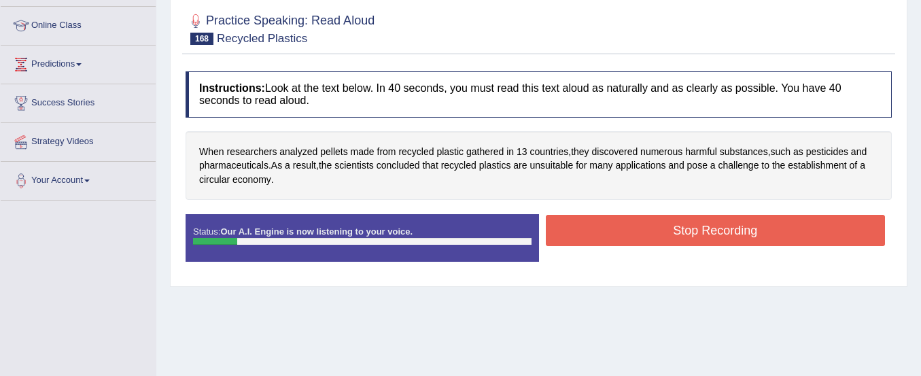
scroll to position [60, 0]
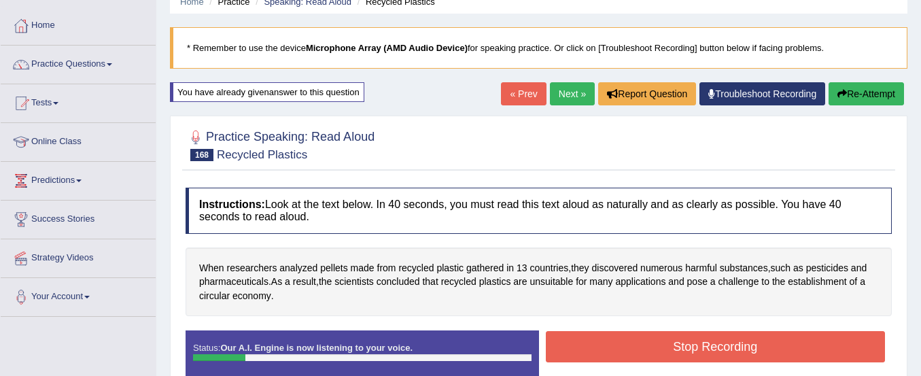
click at [881, 101] on button "Re-Attempt" at bounding box center [865, 93] width 75 height 23
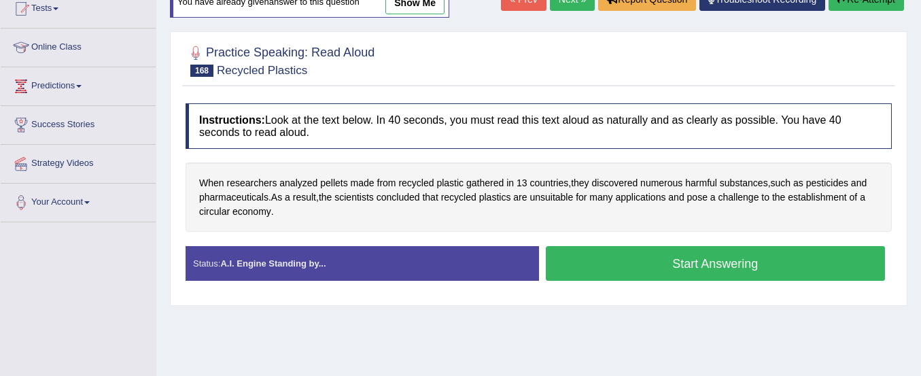
click at [785, 253] on button "Start Answering" at bounding box center [716, 263] width 340 height 35
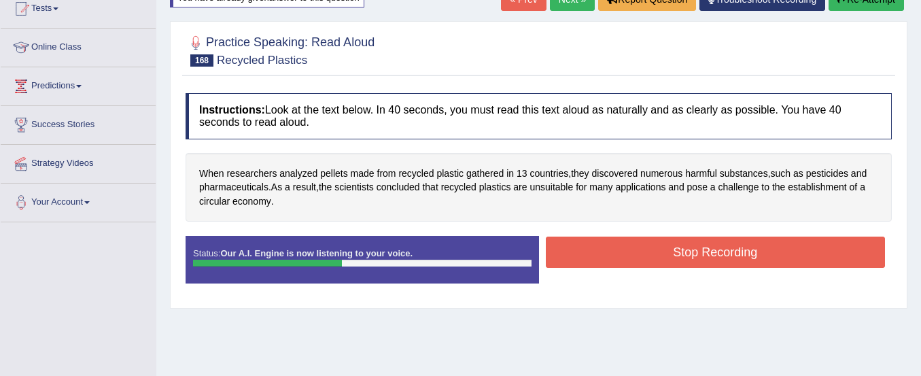
click at [785, 253] on button "Stop Recording" at bounding box center [716, 251] width 340 height 31
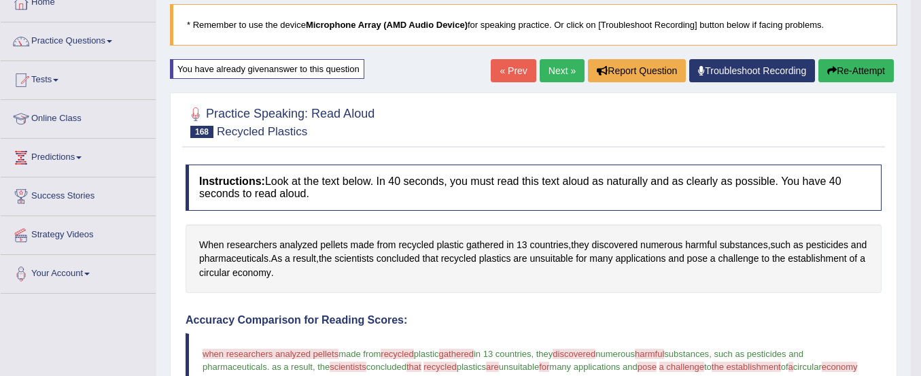
scroll to position [70, 0]
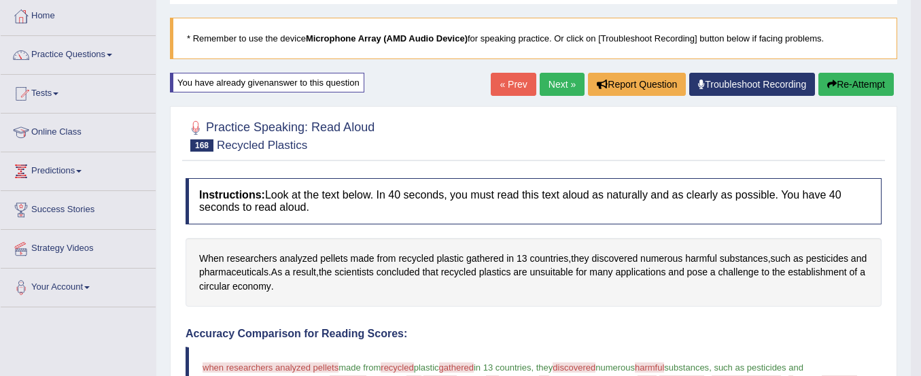
click at [860, 86] on button "Re-Attempt" at bounding box center [855, 84] width 75 height 23
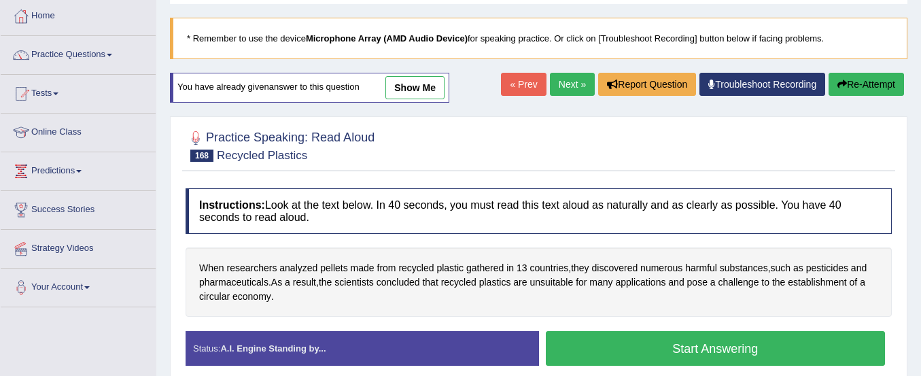
scroll to position [166, 0]
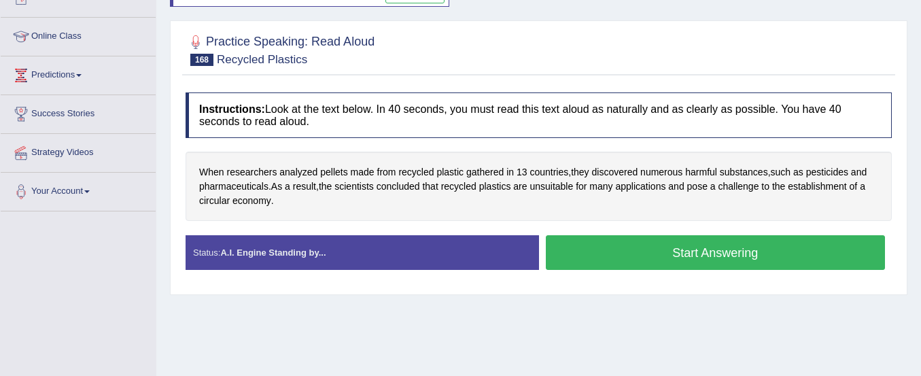
click at [707, 248] on button "Start Answering" at bounding box center [716, 252] width 340 height 35
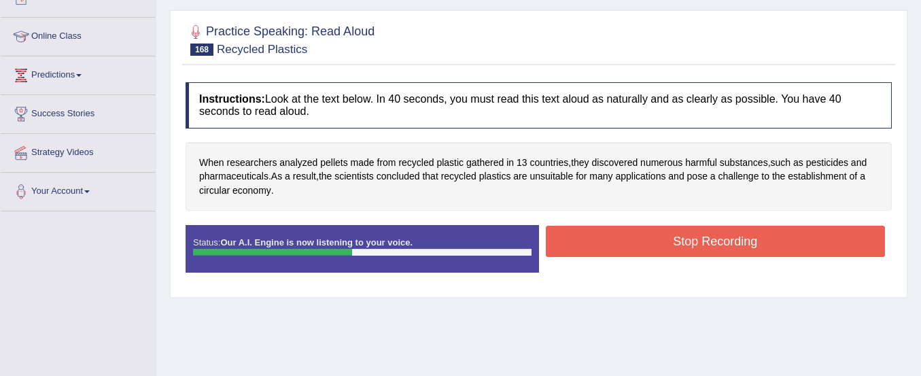
click at [707, 248] on button "Stop Recording" at bounding box center [716, 241] width 340 height 31
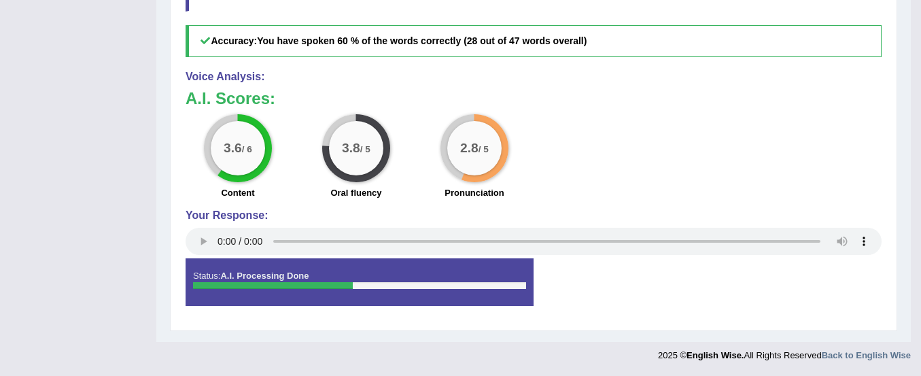
scroll to position [0, 0]
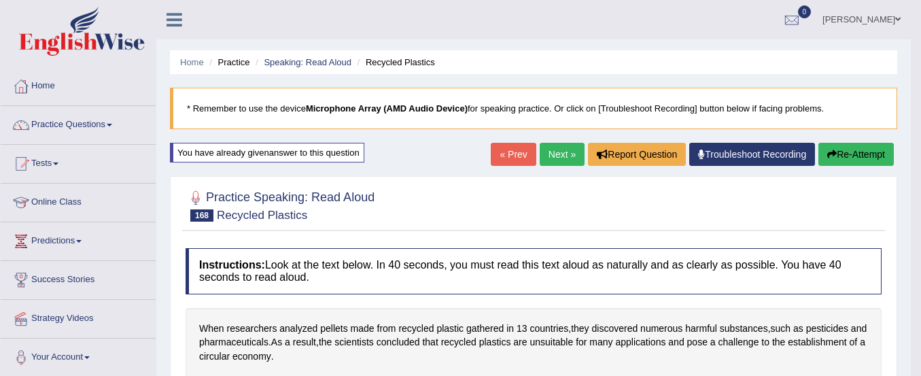
click at [554, 157] on link "Next »" at bounding box center [561, 154] width 45 height 23
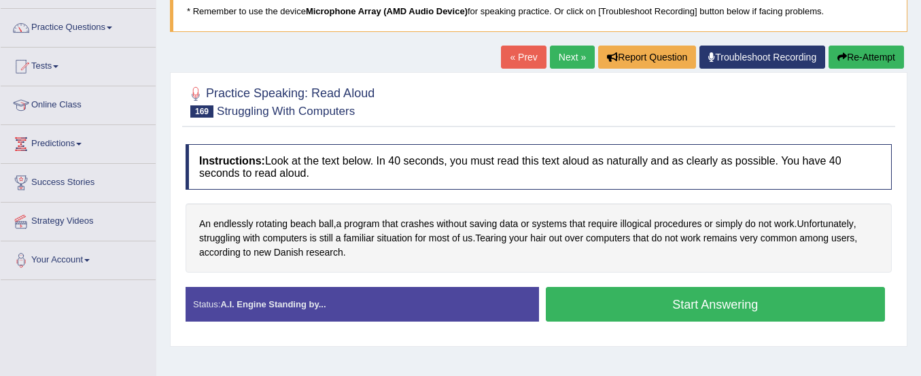
click at [669, 300] on button "Start Answering" at bounding box center [716, 304] width 340 height 35
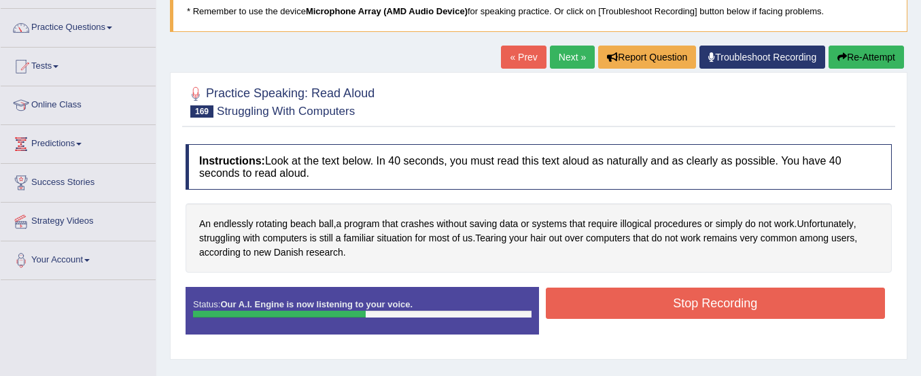
click at [669, 300] on button "Stop Recording" at bounding box center [716, 302] width 340 height 31
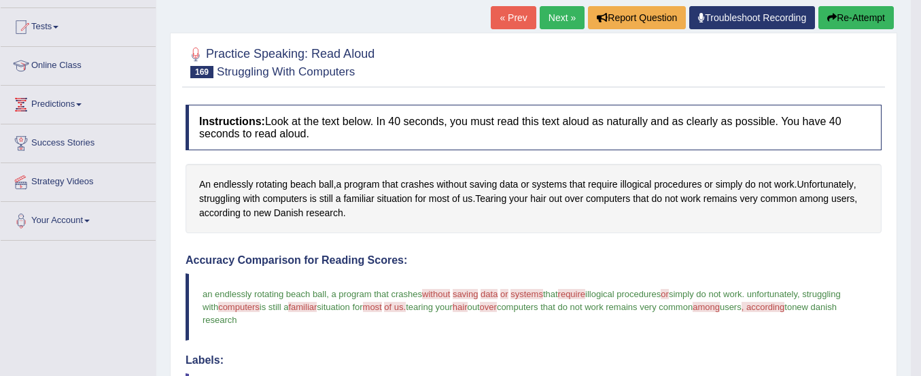
scroll to position [58, 0]
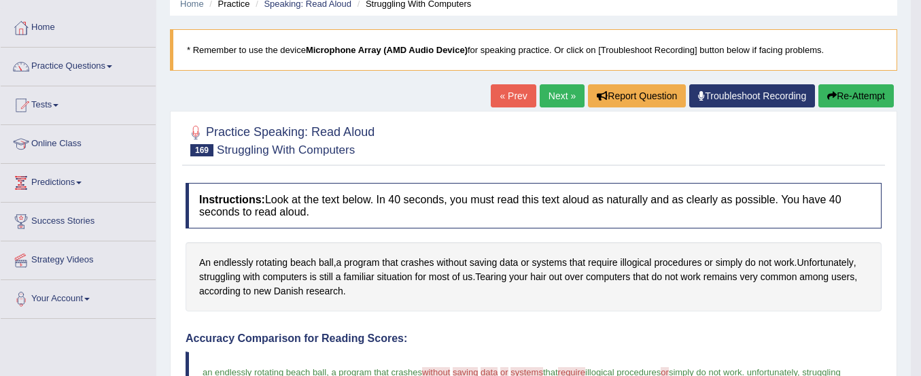
click at [836, 90] on button "Re-Attempt" at bounding box center [855, 95] width 75 height 23
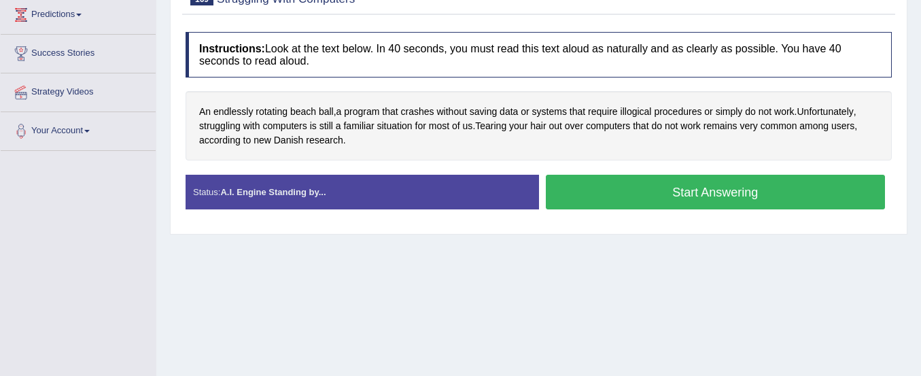
scroll to position [227, 0]
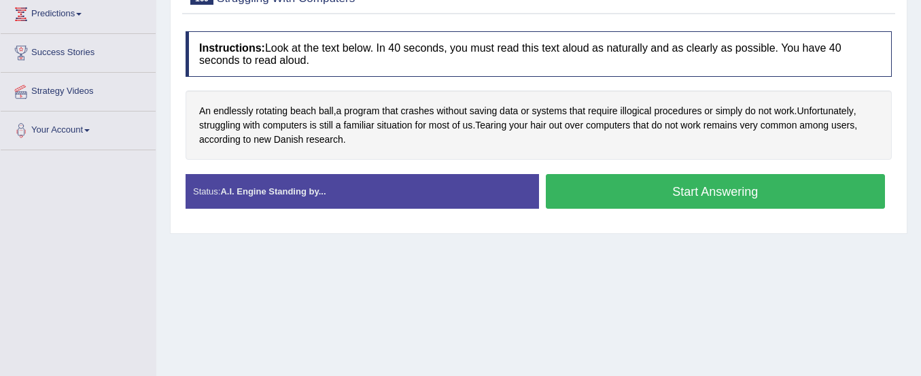
click at [772, 184] on button "Start Answering" at bounding box center [716, 191] width 340 height 35
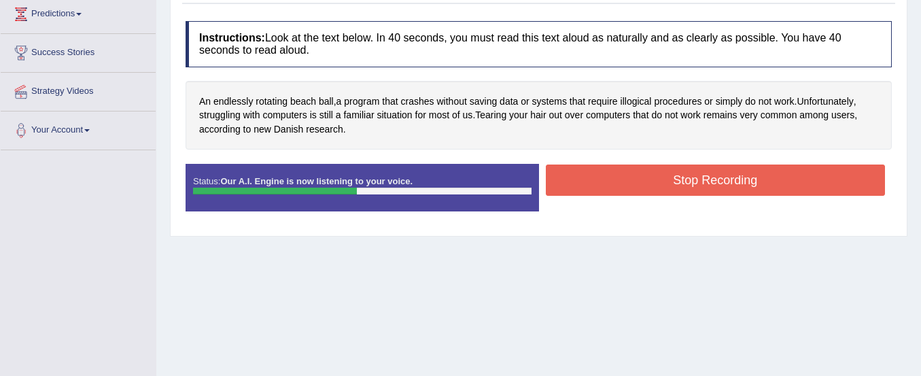
click at [772, 184] on button "Stop Recording" at bounding box center [716, 179] width 340 height 31
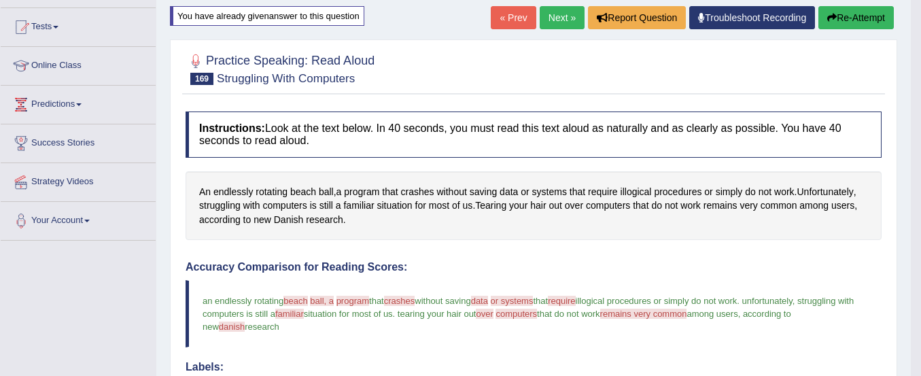
scroll to position [48, 0]
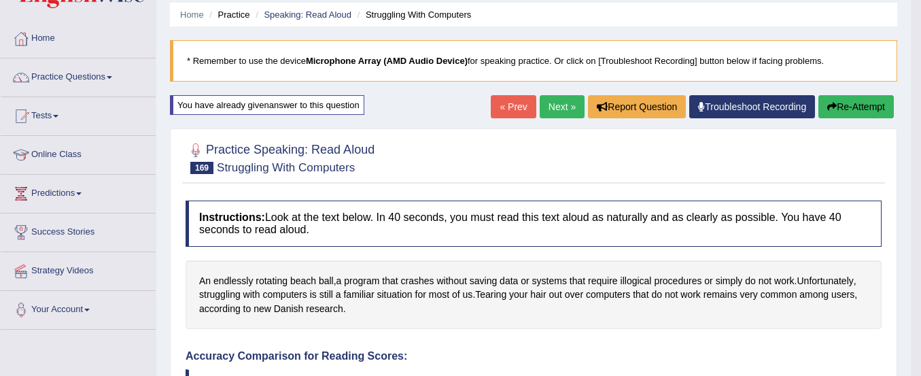
click at [569, 103] on link "Next »" at bounding box center [561, 106] width 45 height 23
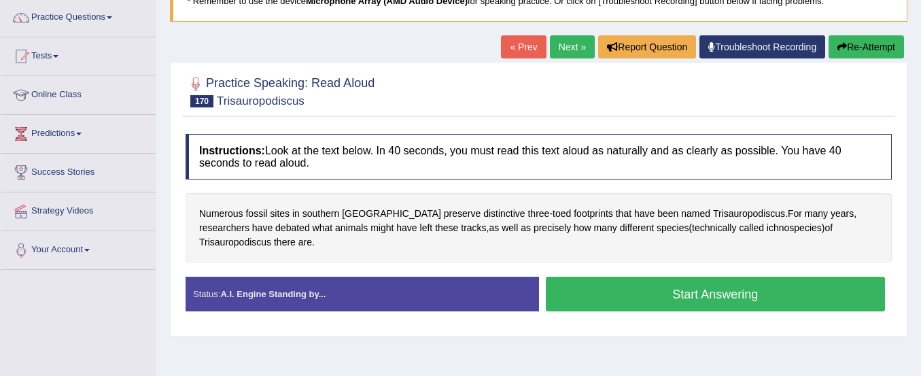
click at [575, 300] on button "Start Answering" at bounding box center [716, 294] width 340 height 35
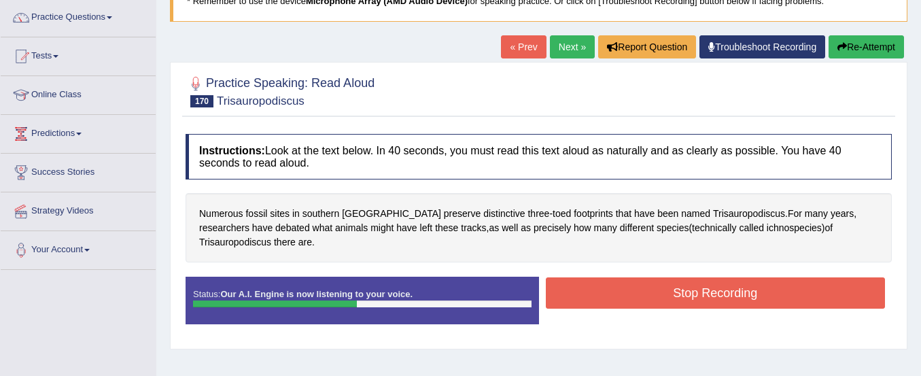
click at [575, 300] on button "Stop Recording" at bounding box center [716, 292] width 340 height 31
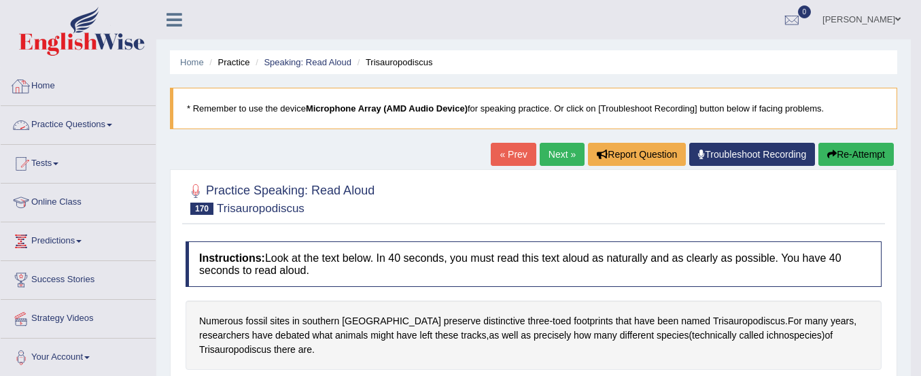
click at [88, 124] on link "Practice Questions" at bounding box center [78, 123] width 155 height 34
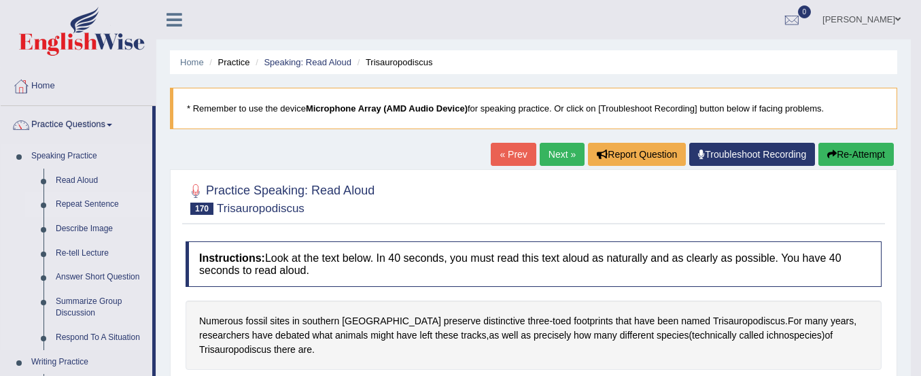
click at [83, 205] on link "Repeat Sentence" at bounding box center [101, 204] width 103 height 24
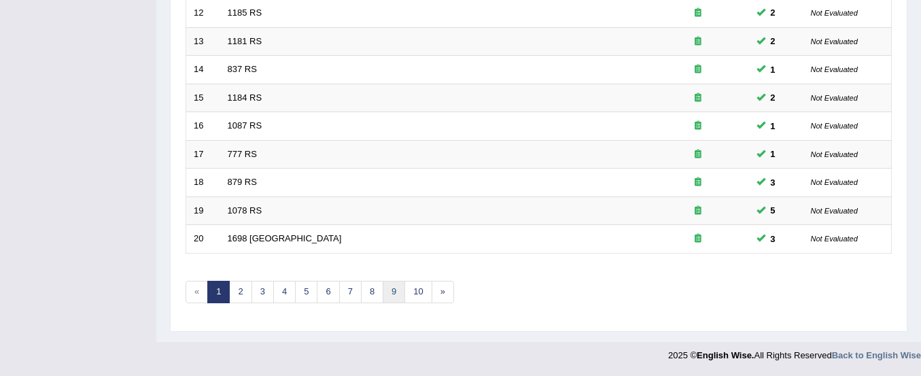
click at [387, 287] on link "9" at bounding box center [394, 292] width 22 height 22
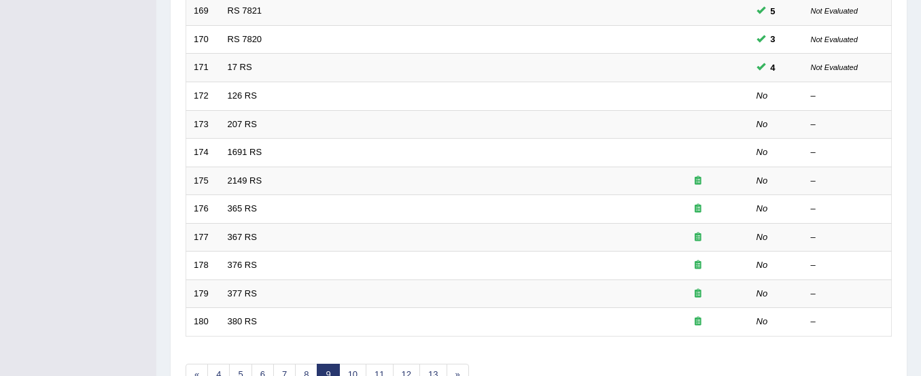
scroll to position [439, 0]
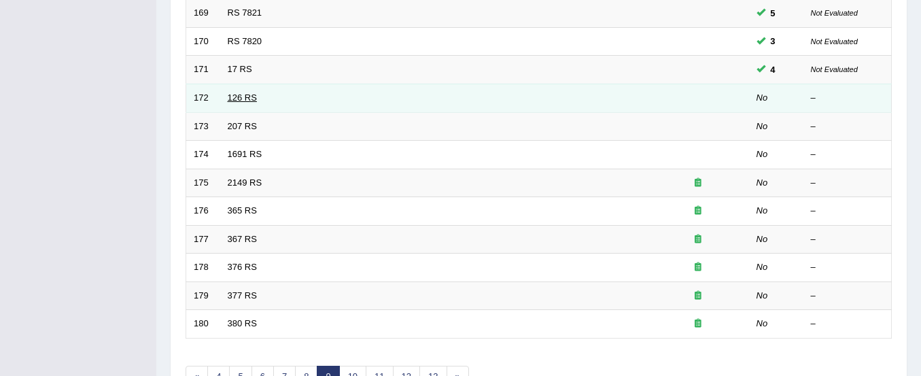
click at [248, 101] on link "126 RS" at bounding box center [242, 97] width 29 height 10
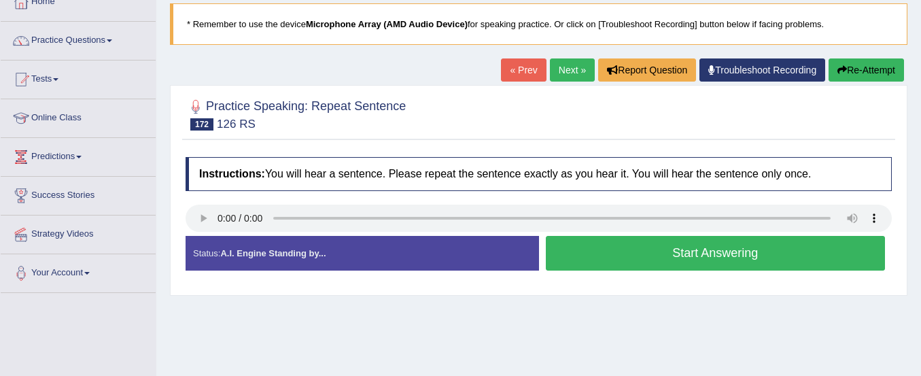
scroll to position [111, 0]
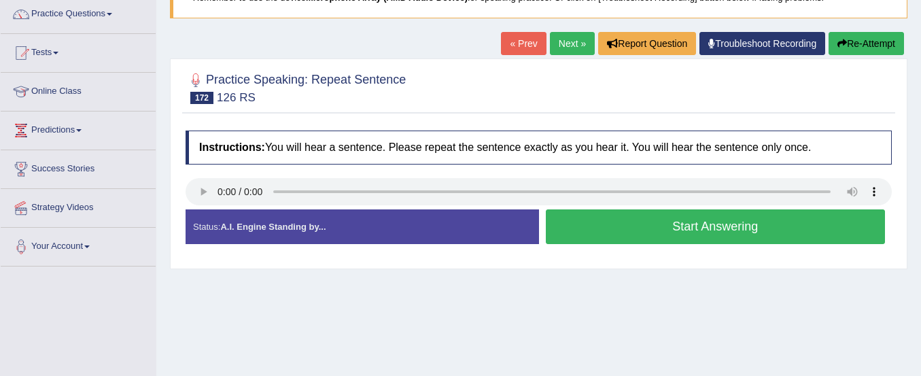
click at [593, 229] on button "Start Answering" at bounding box center [716, 226] width 340 height 35
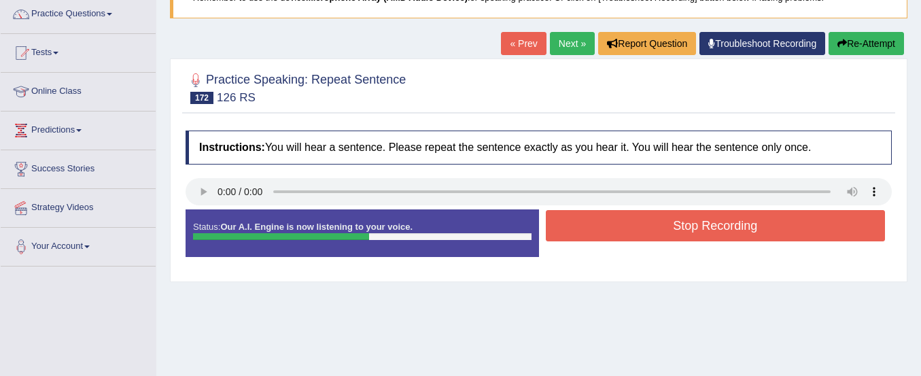
click at [593, 229] on button "Stop Recording" at bounding box center [716, 225] width 340 height 31
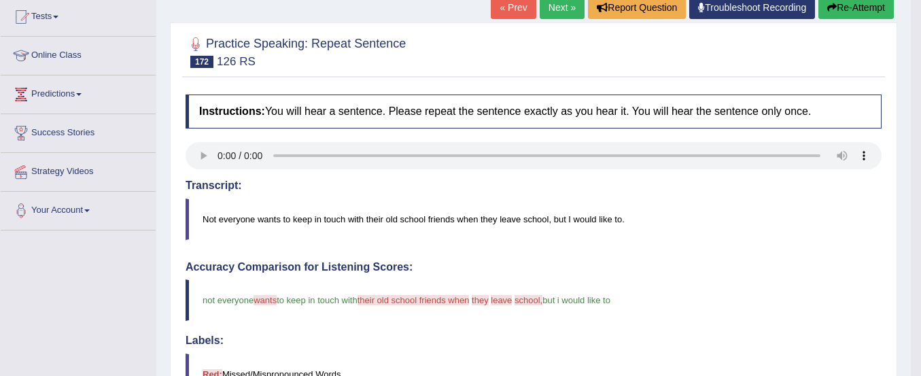
scroll to position [143, 0]
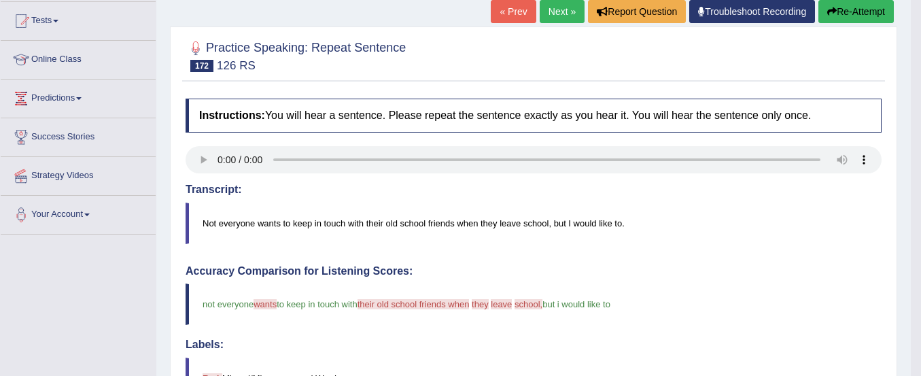
click at [836, 4] on button "Re-Attempt" at bounding box center [855, 11] width 75 height 23
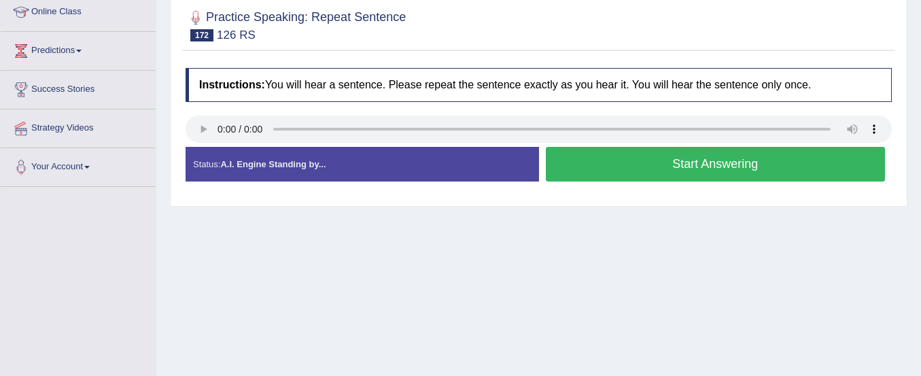
scroll to position [191, 0]
click at [755, 159] on button "Start Answering" at bounding box center [716, 163] width 340 height 35
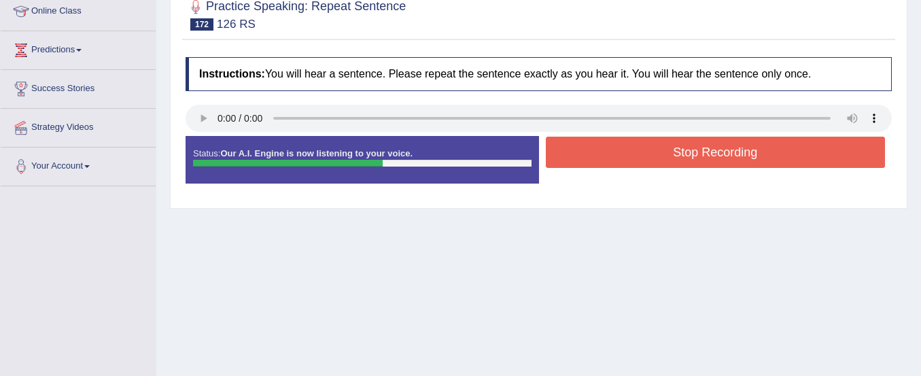
click at [755, 159] on button "Stop Recording" at bounding box center [716, 152] width 340 height 31
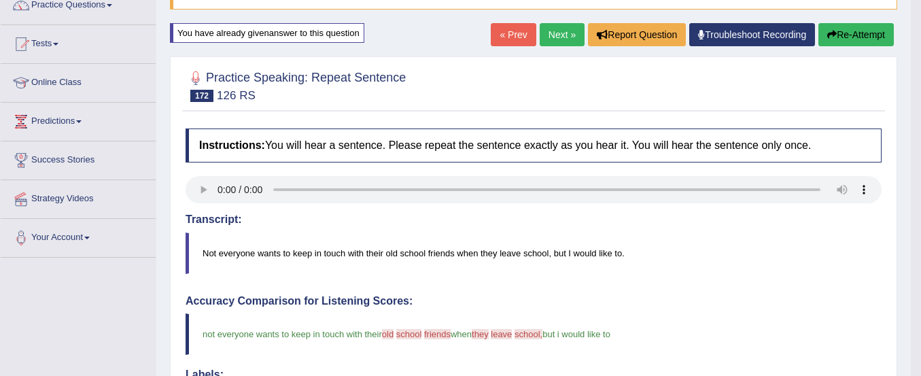
scroll to position [118, 0]
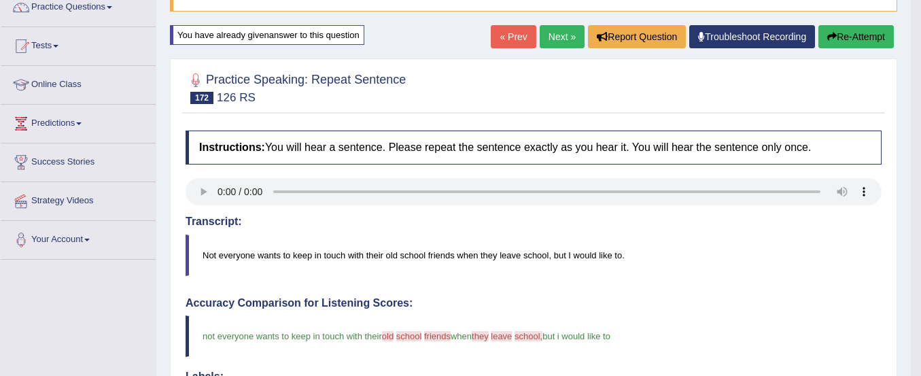
click at [861, 33] on button "Re-Attempt" at bounding box center [855, 36] width 75 height 23
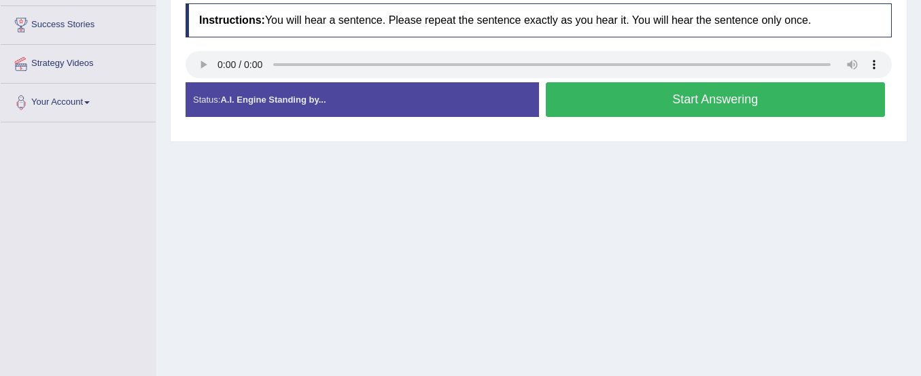
click at [738, 101] on button "Start Answering" at bounding box center [716, 99] width 340 height 35
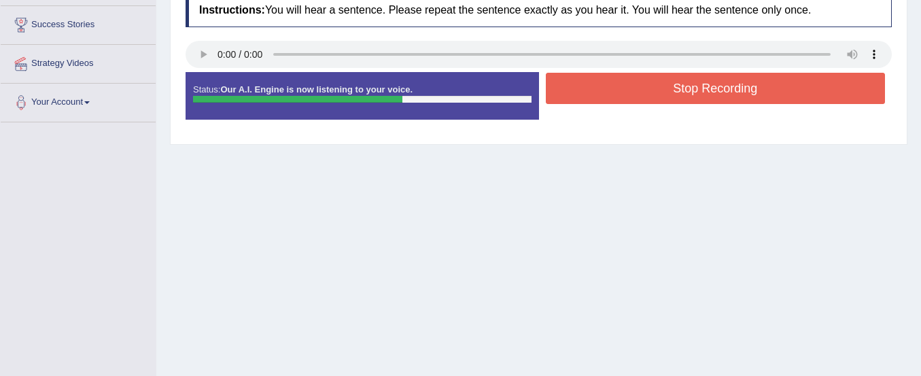
click at [738, 101] on button "Stop Recording" at bounding box center [716, 88] width 340 height 31
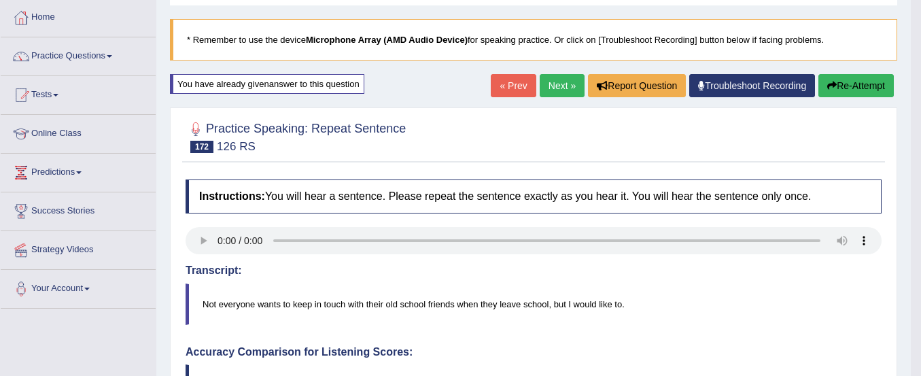
scroll to position [60, 0]
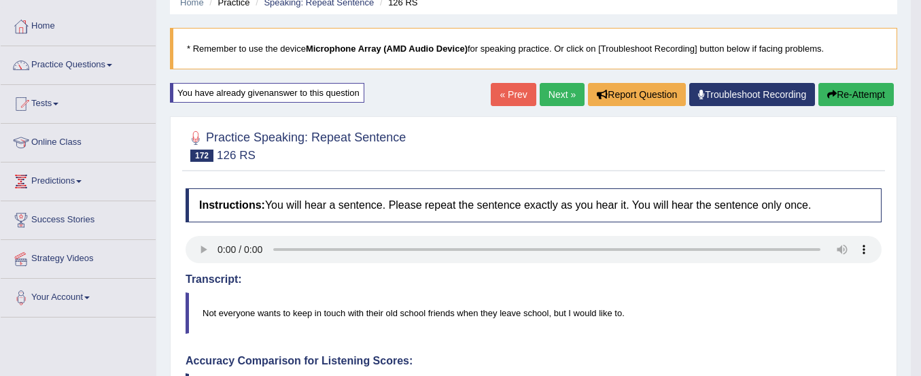
click at [553, 93] on link "Next »" at bounding box center [561, 94] width 45 height 23
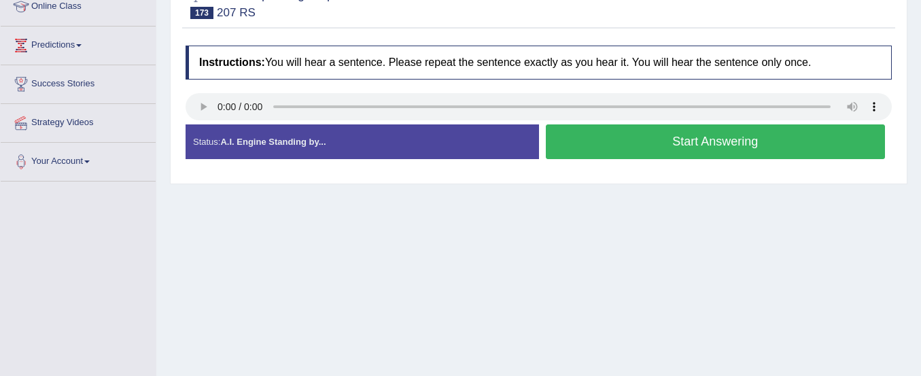
click at [557, 141] on button "Start Answering" at bounding box center [716, 141] width 340 height 35
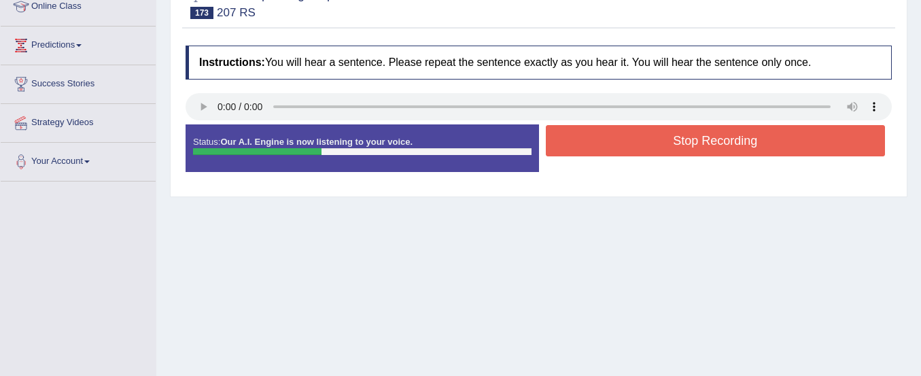
click at [557, 141] on button "Stop Recording" at bounding box center [716, 140] width 340 height 31
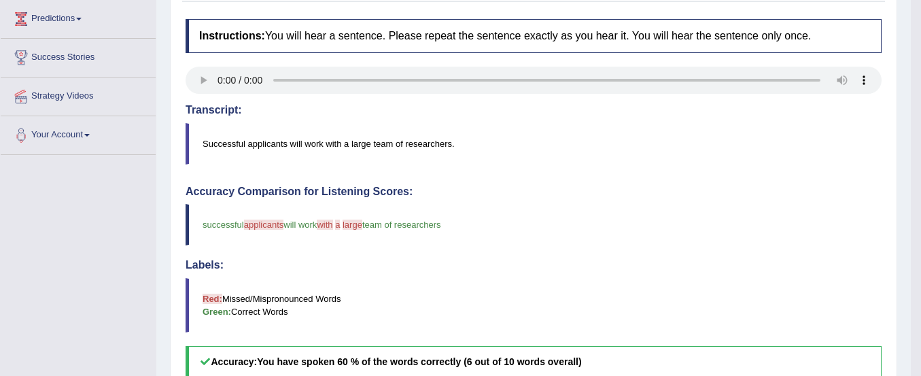
scroll to position [153, 0]
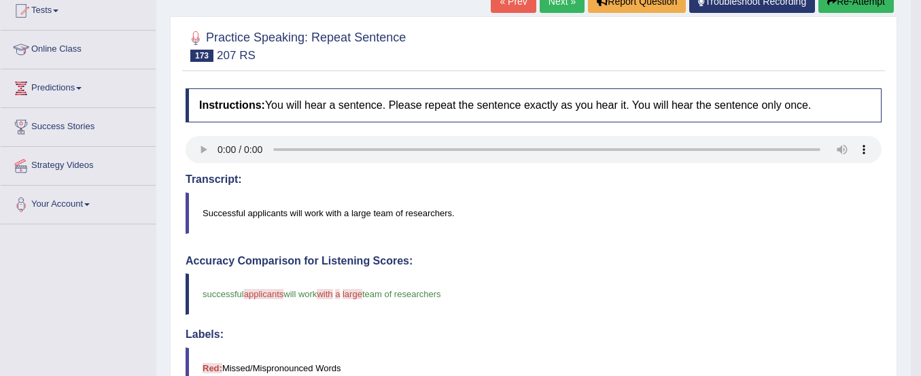
click at [830, 9] on button "Re-Attempt" at bounding box center [855, 1] width 75 height 23
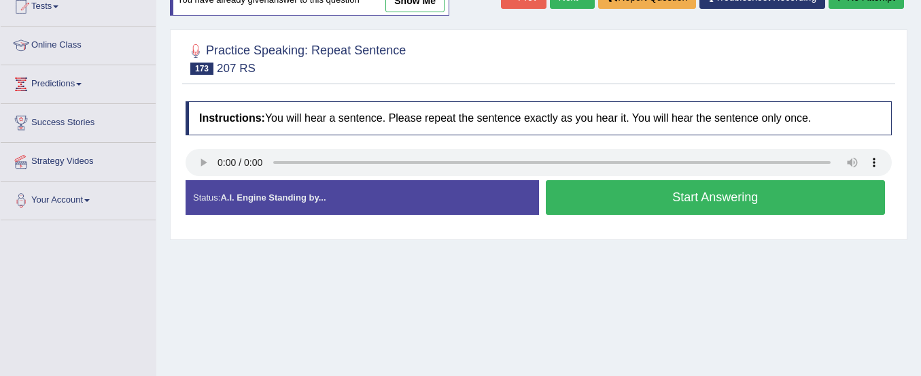
scroll to position [157, 0]
click at [747, 207] on button "Start Answering" at bounding box center [716, 197] width 340 height 35
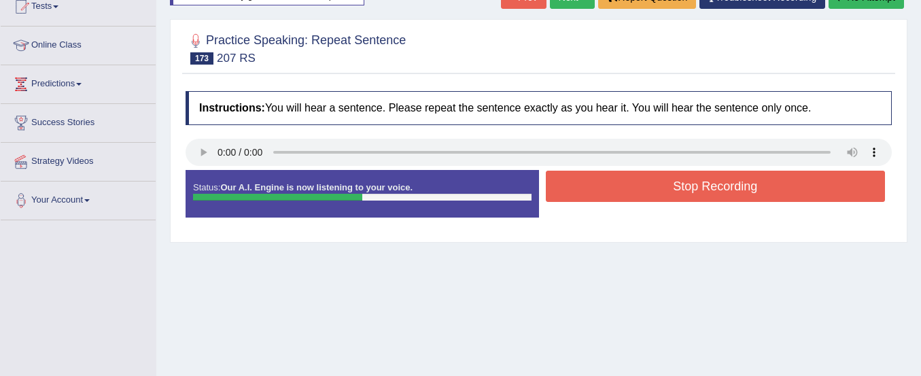
click at [746, 197] on button "Stop Recording" at bounding box center [716, 186] width 340 height 31
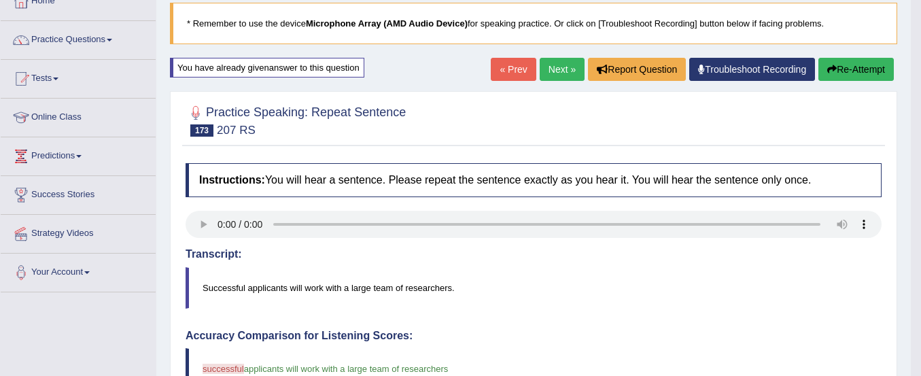
scroll to position [84, 0]
click at [836, 62] on button "Re-Attempt" at bounding box center [855, 69] width 75 height 23
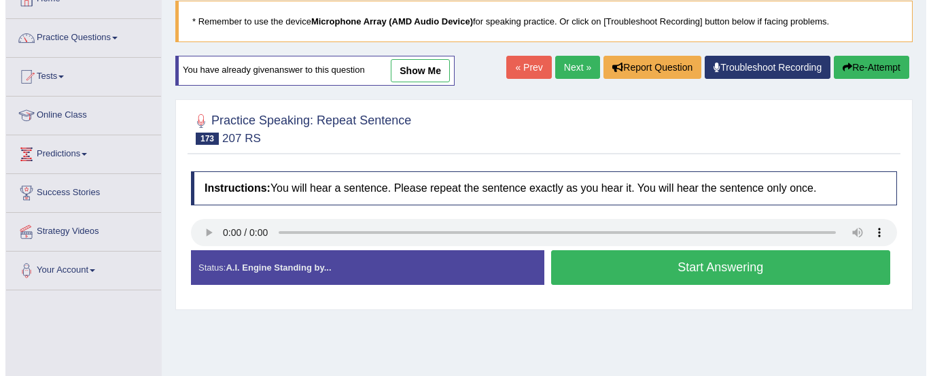
scroll to position [84, 0]
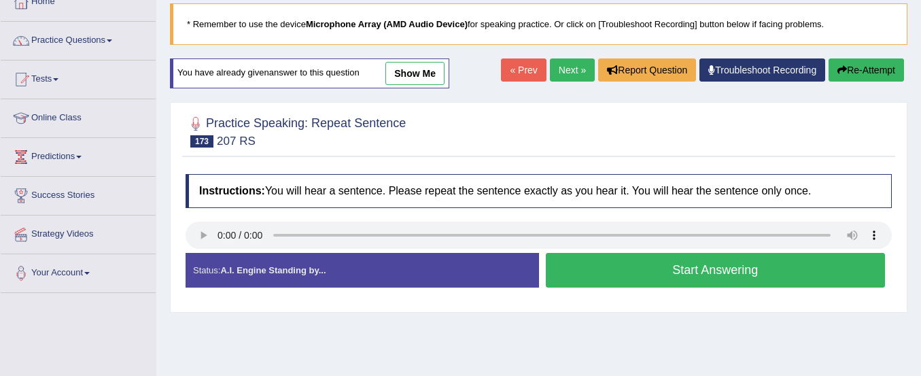
click at [754, 266] on button "Start Answering" at bounding box center [716, 270] width 340 height 35
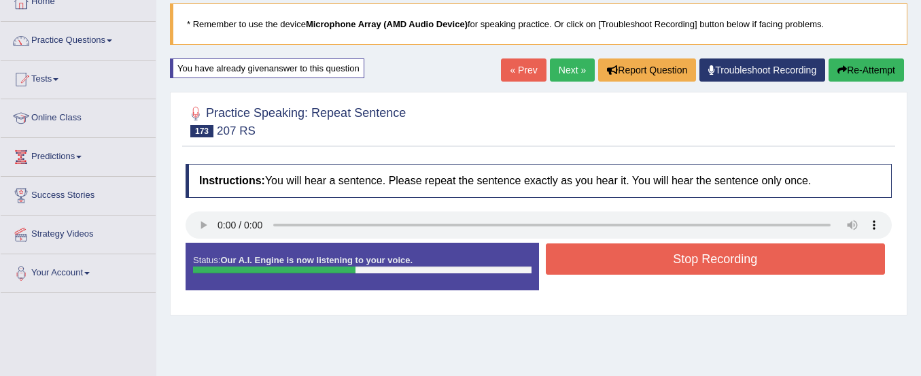
click at [754, 266] on button "Stop Recording" at bounding box center [716, 258] width 340 height 31
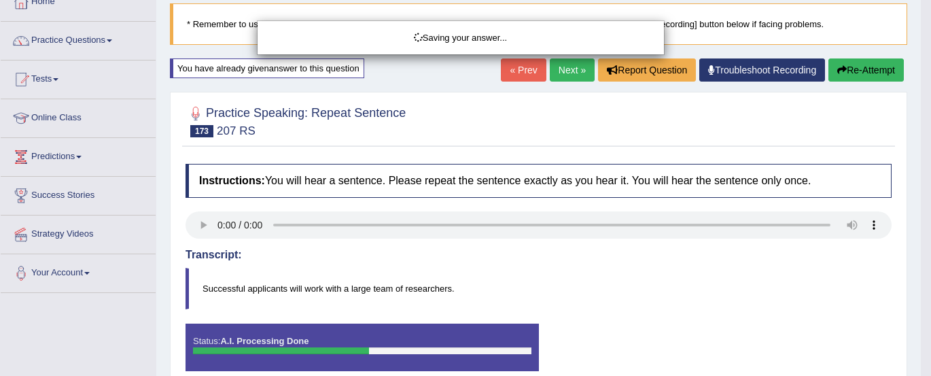
click at [754, 266] on div "Saving your answer..." at bounding box center [465, 188] width 931 height 376
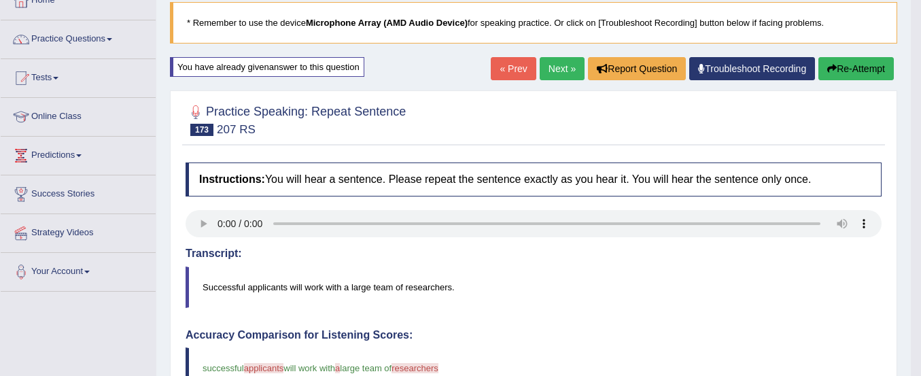
scroll to position [0, 0]
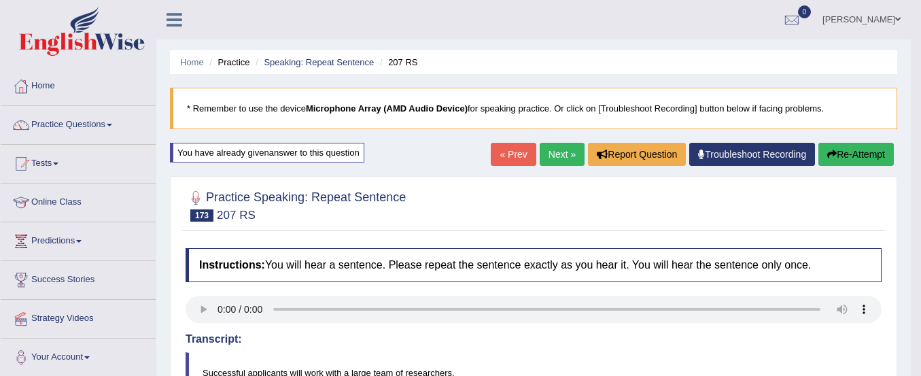
click at [553, 147] on link "Next »" at bounding box center [561, 154] width 45 height 23
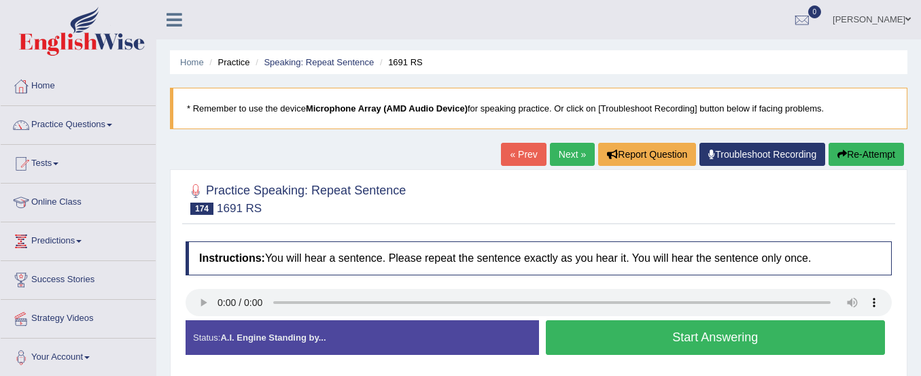
scroll to position [92, 0]
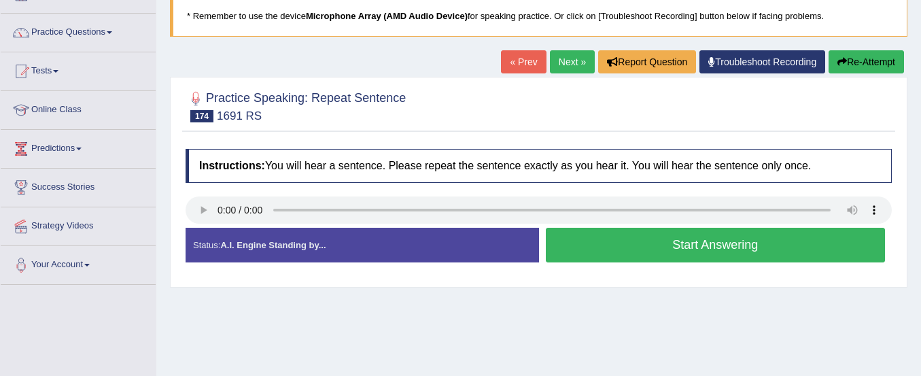
click at [591, 251] on button "Start Answering" at bounding box center [716, 245] width 340 height 35
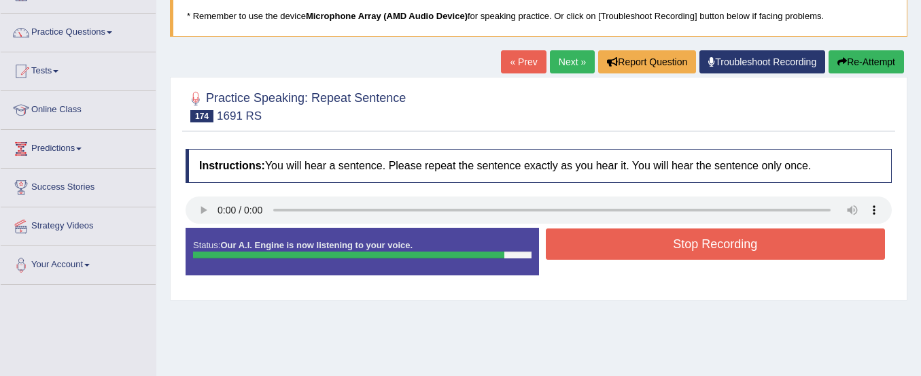
click at [862, 60] on button "Re-Attempt" at bounding box center [865, 61] width 75 height 23
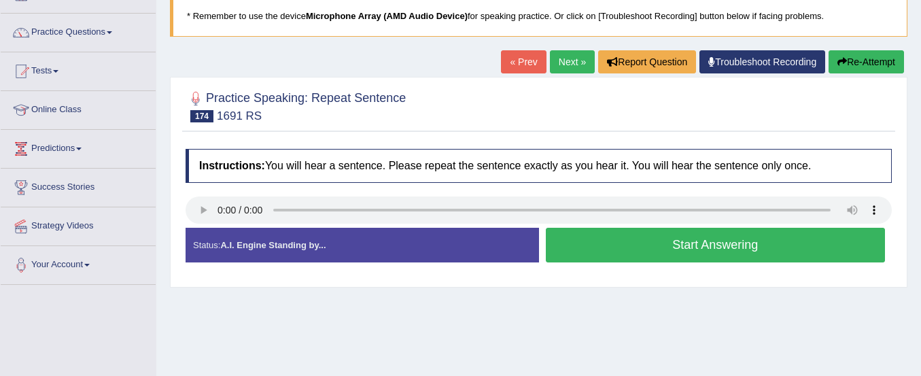
click at [632, 242] on button "Start Answering" at bounding box center [716, 245] width 340 height 35
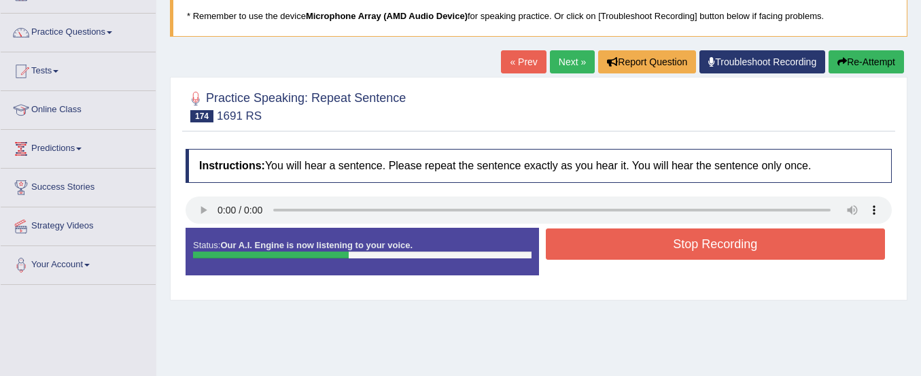
click at [632, 242] on button "Stop Recording" at bounding box center [716, 243] width 340 height 31
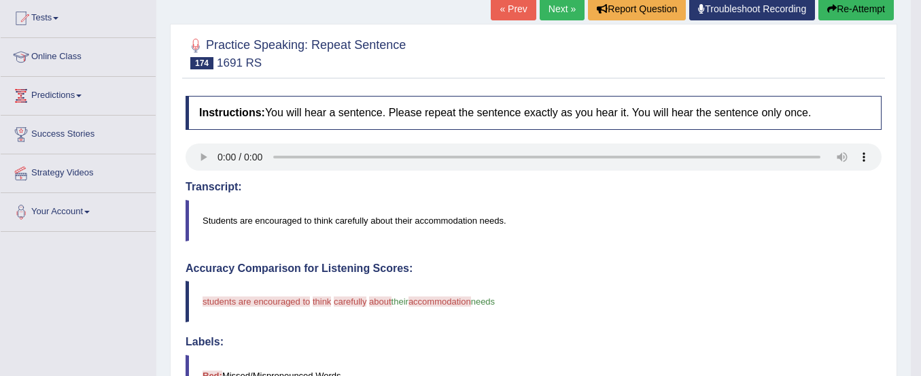
scroll to position [122, 0]
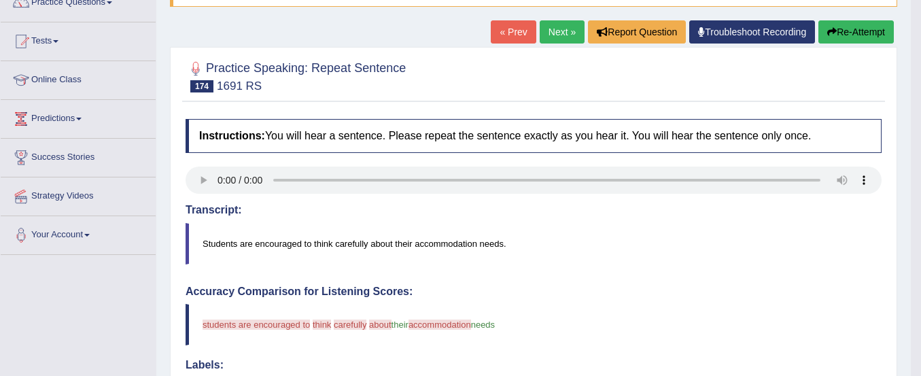
click at [854, 36] on button "Re-Attempt" at bounding box center [855, 31] width 75 height 23
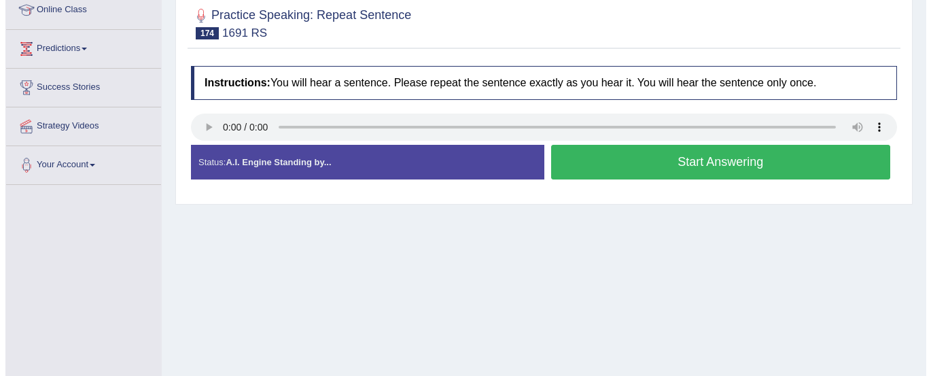
scroll to position [192, 0]
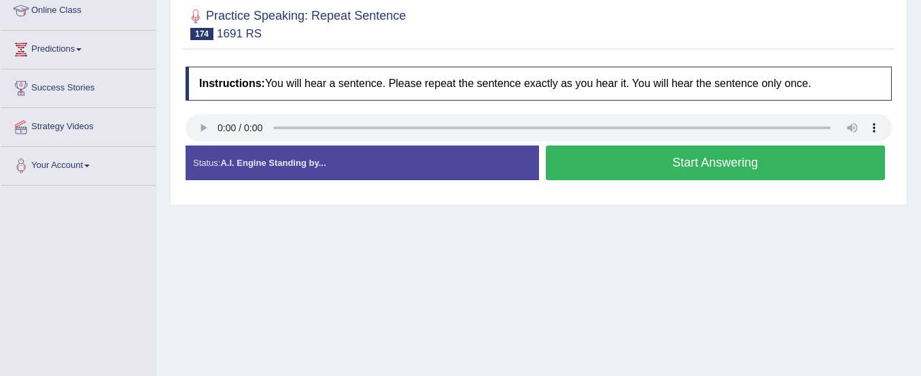
click at [671, 168] on button "Start Answering" at bounding box center [716, 162] width 340 height 35
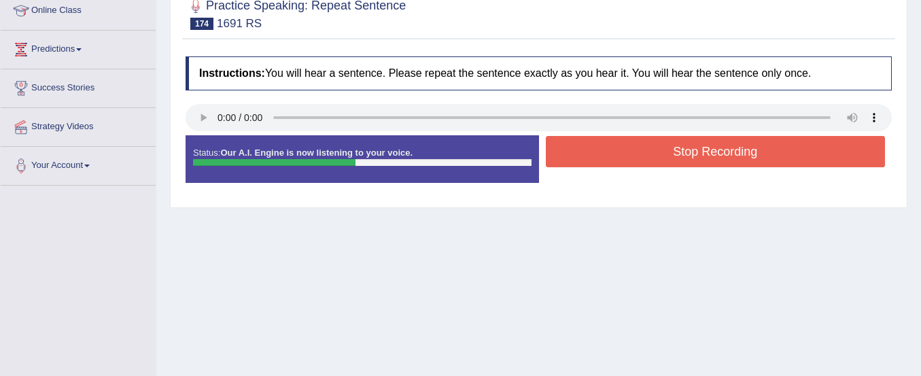
click at [675, 152] on button "Stop Recording" at bounding box center [716, 151] width 340 height 31
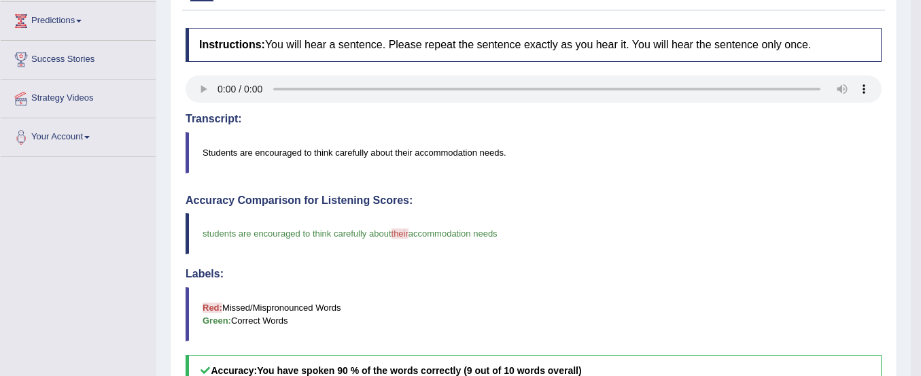
scroll to position [113, 0]
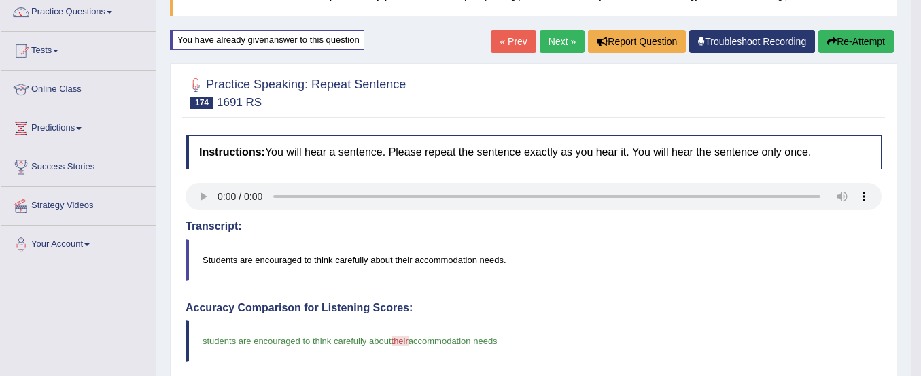
click at [838, 26] on div "Home Practice Speaking: Repeat Sentence 1691 RS * Remember to use the device Mi…" at bounding box center [533, 332] width 754 height 891
click at [838, 45] on button "Re-Attempt" at bounding box center [855, 41] width 75 height 23
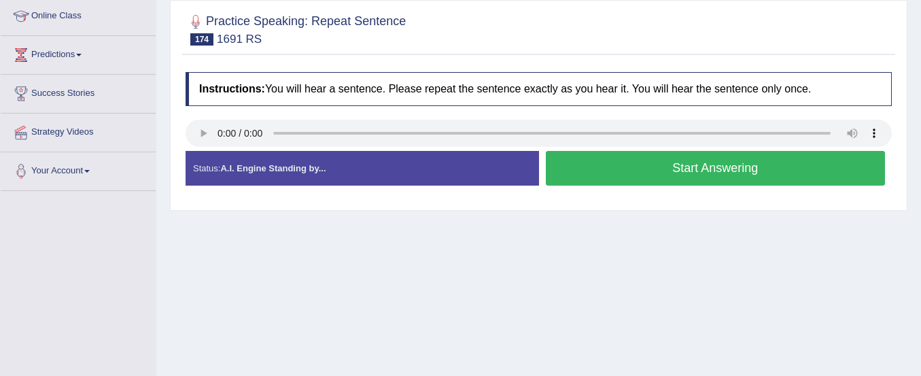
click at [769, 172] on button "Start Answering" at bounding box center [716, 168] width 340 height 35
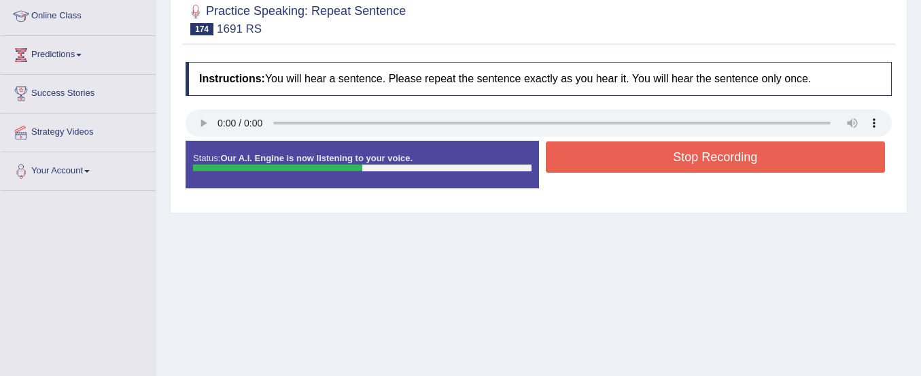
click at [775, 156] on button "Stop Recording" at bounding box center [716, 156] width 340 height 31
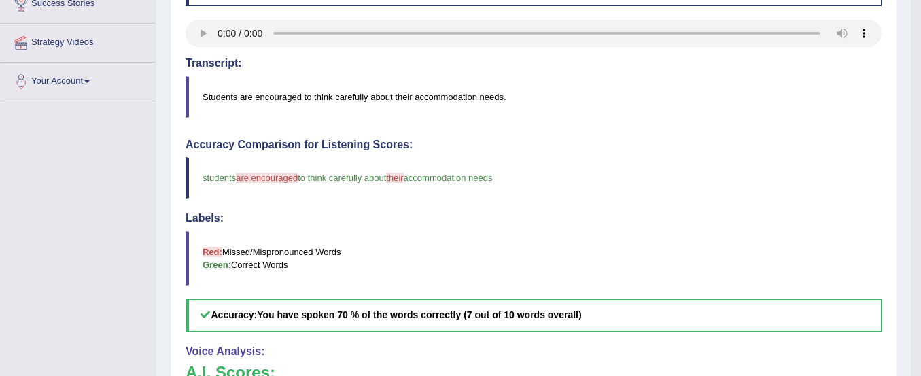
scroll to position [96, 0]
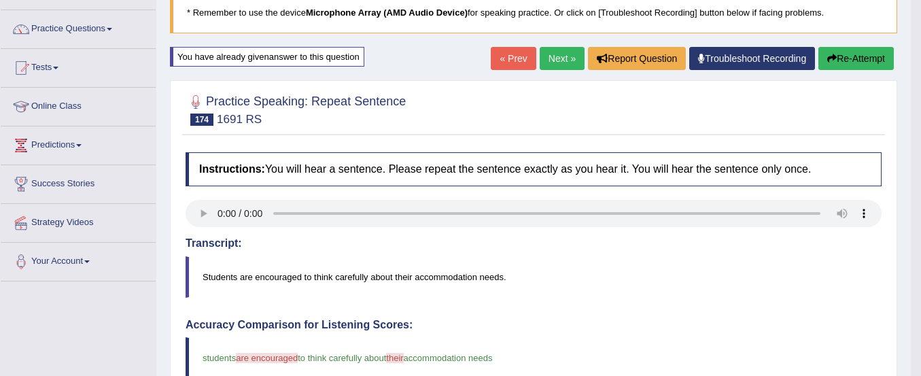
click at [561, 56] on link "Next »" at bounding box center [561, 58] width 45 height 23
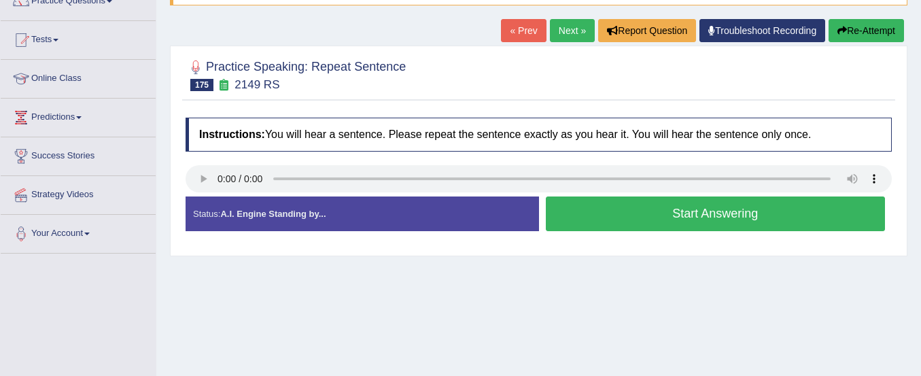
click at [595, 213] on button "Start Answering" at bounding box center [716, 213] width 340 height 35
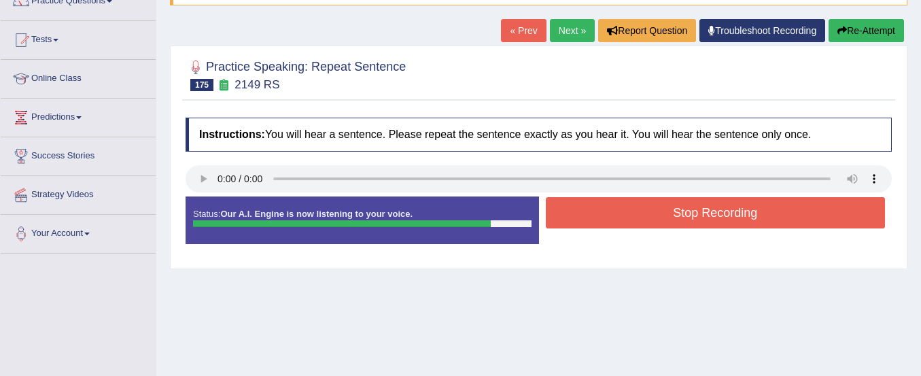
click at [862, 27] on button "Re-Attempt" at bounding box center [865, 30] width 75 height 23
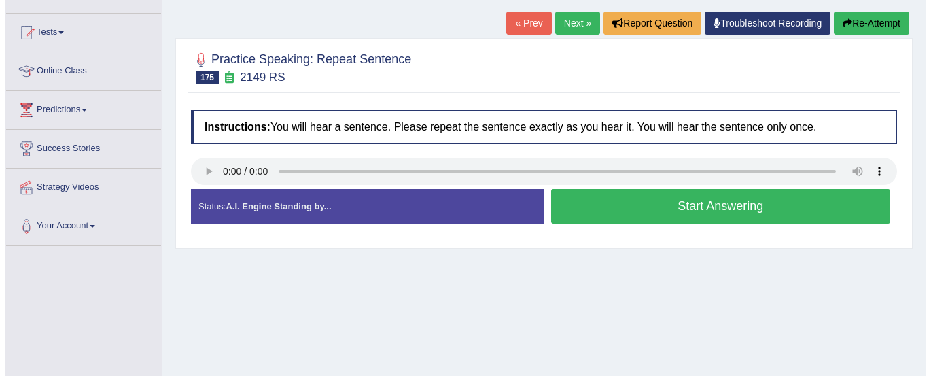
scroll to position [124, 0]
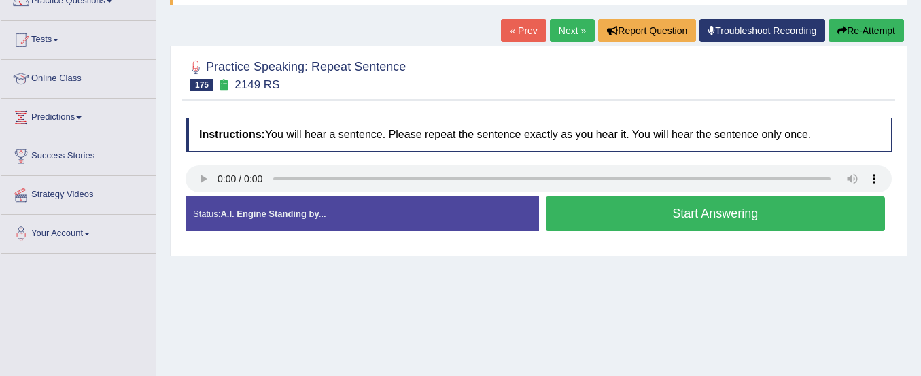
click at [589, 216] on button "Start Answering" at bounding box center [716, 213] width 340 height 35
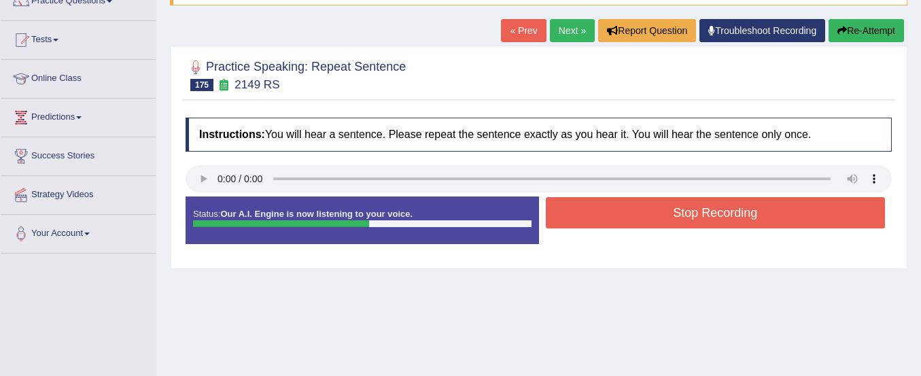
click at [589, 216] on button "Stop Recording" at bounding box center [716, 212] width 340 height 31
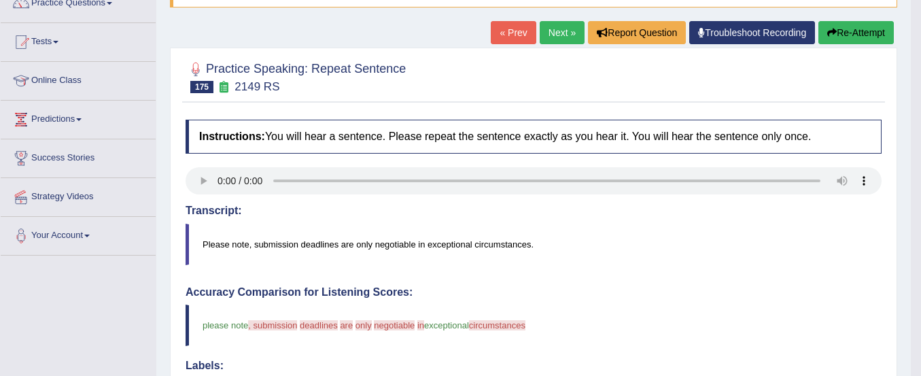
scroll to position [95, 0]
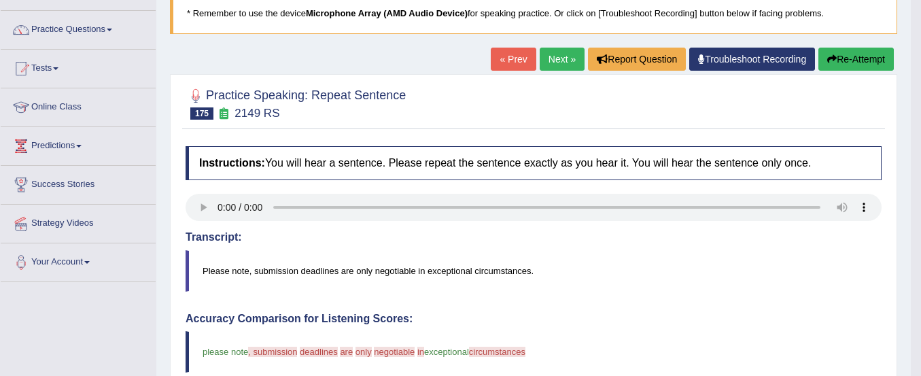
click at [849, 60] on button "Re-Attempt" at bounding box center [855, 59] width 75 height 23
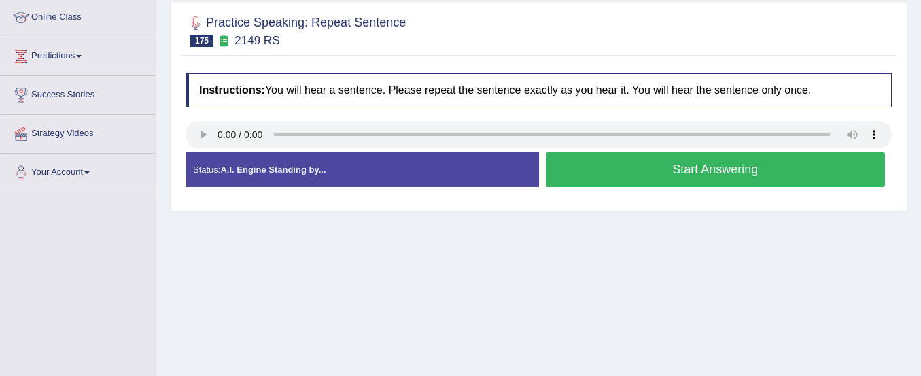
click at [579, 179] on button "Start Answering" at bounding box center [716, 169] width 340 height 35
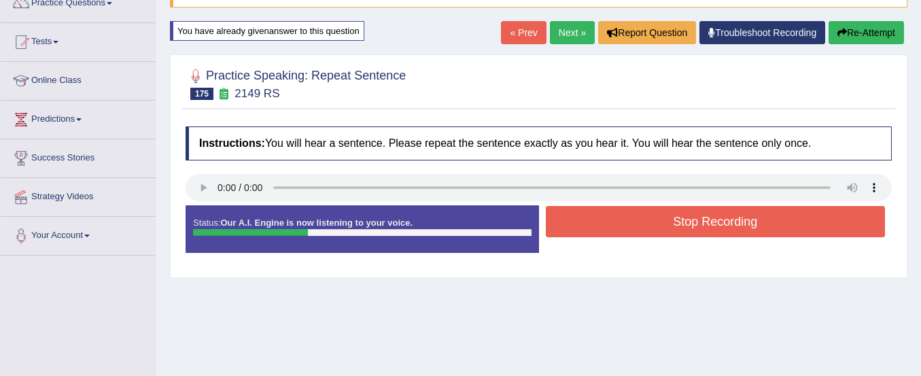
scroll to position [121, 0]
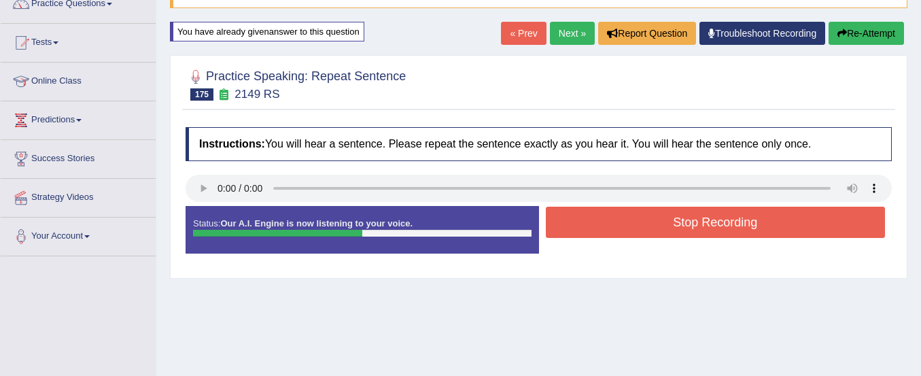
click at [866, 26] on button "Re-Attempt" at bounding box center [865, 33] width 75 height 23
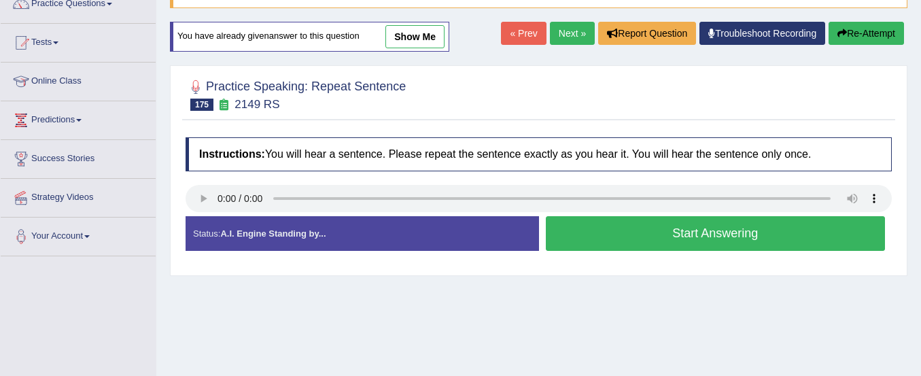
click at [701, 227] on button "Start Answering" at bounding box center [716, 233] width 340 height 35
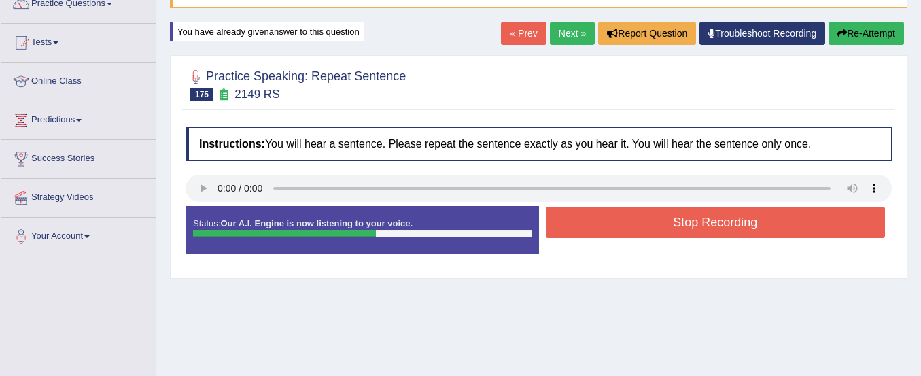
click at [701, 227] on button "Stop Recording" at bounding box center [716, 222] width 340 height 31
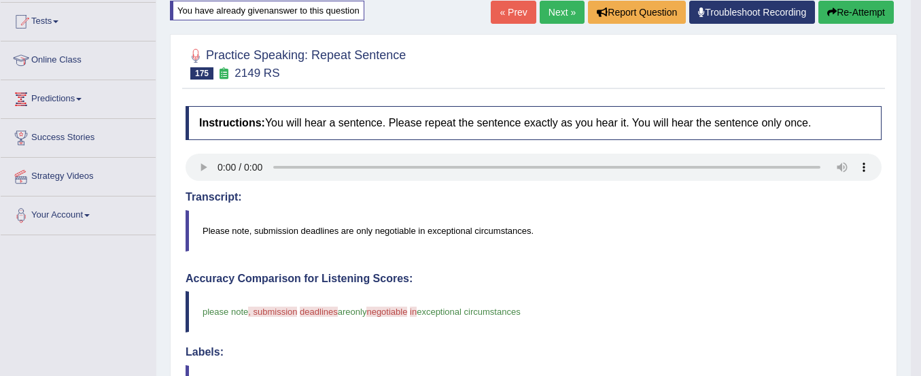
scroll to position [90, 0]
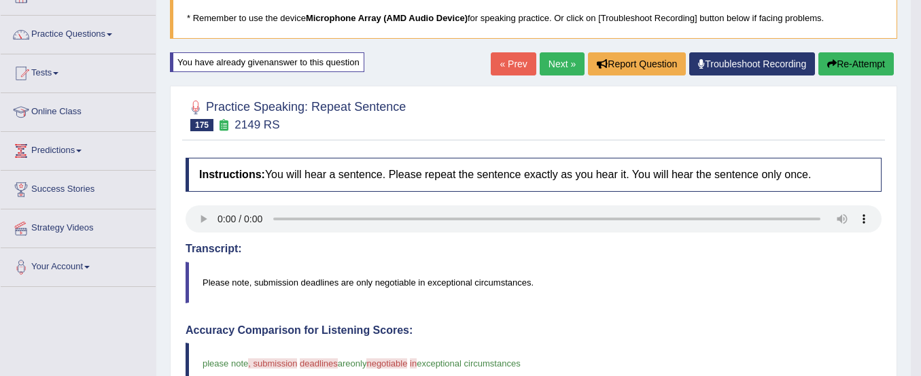
click at [851, 67] on button "Re-Attempt" at bounding box center [855, 63] width 75 height 23
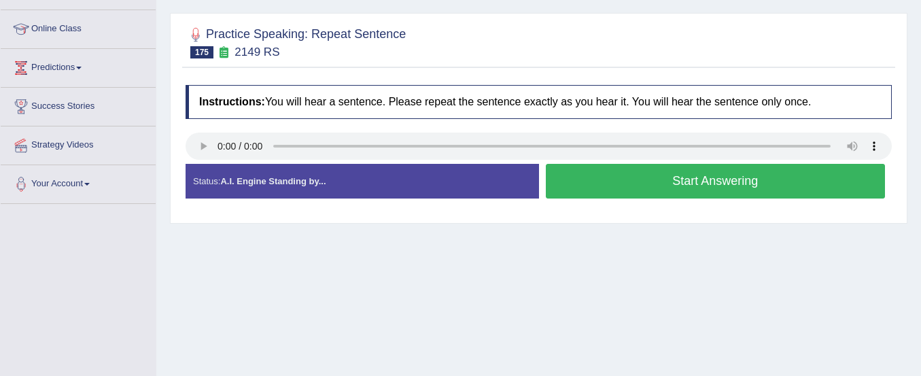
click at [759, 183] on button "Start Answering" at bounding box center [716, 181] width 340 height 35
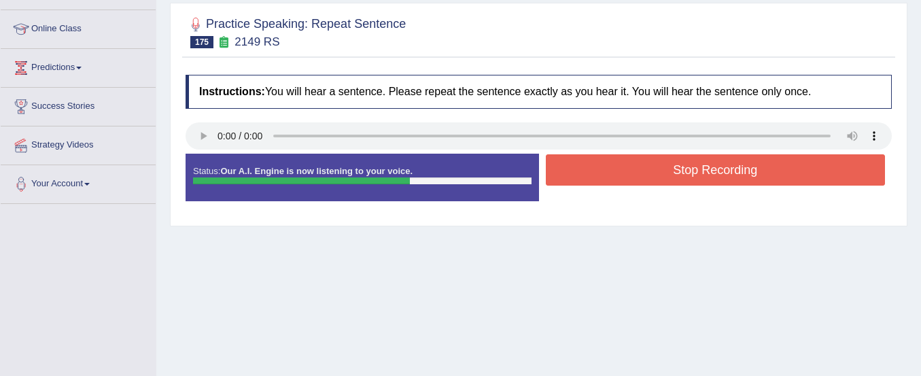
click at [758, 173] on button "Stop Recording" at bounding box center [716, 169] width 340 height 31
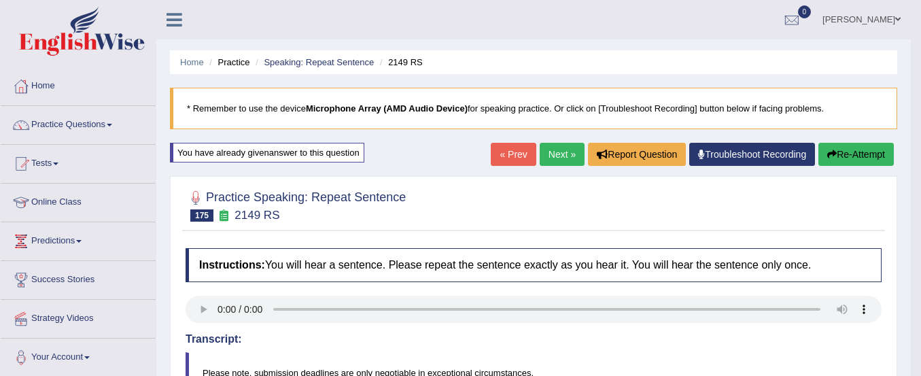
click at [556, 149] on link "Next »" at bounding box center [561, 154] width 45 height 23
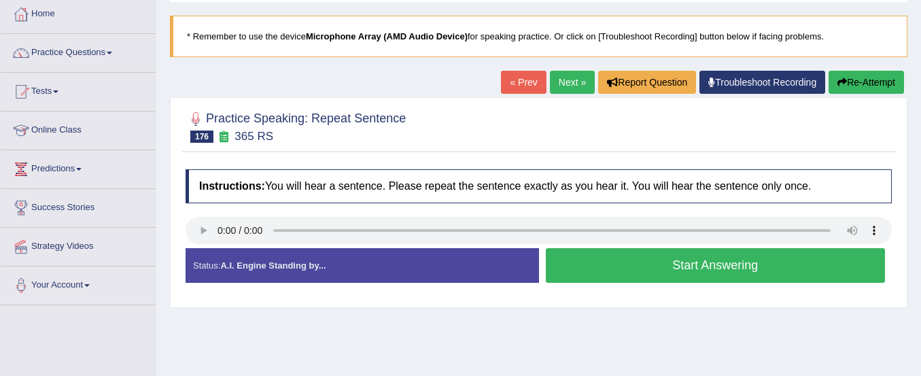
click at [645, 258] on button "Start Answering" at bounding box center [716, 265] width 340 height 35
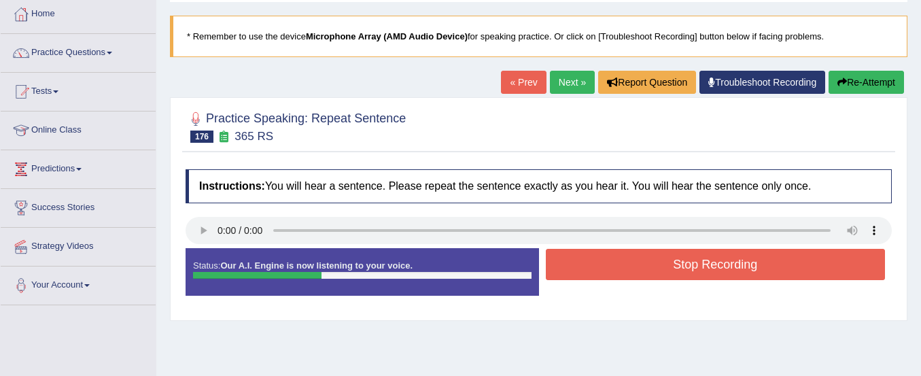
click at [645, 258] on button "Stop Recording" at bounding box center [716, 264] width 340 height 31
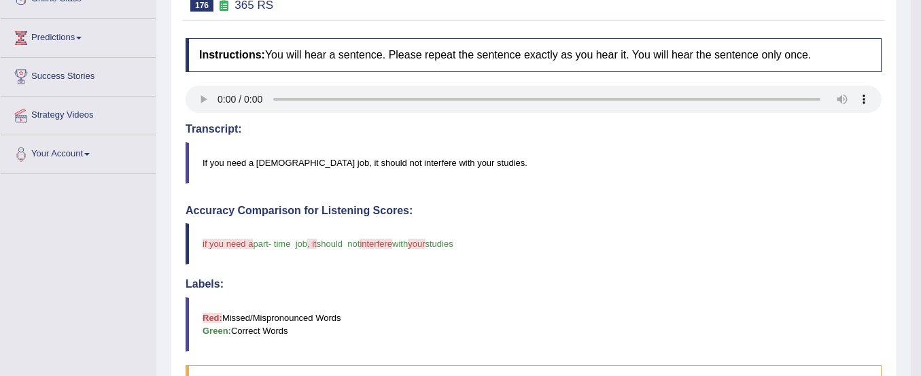
scroll to position [139, 0]
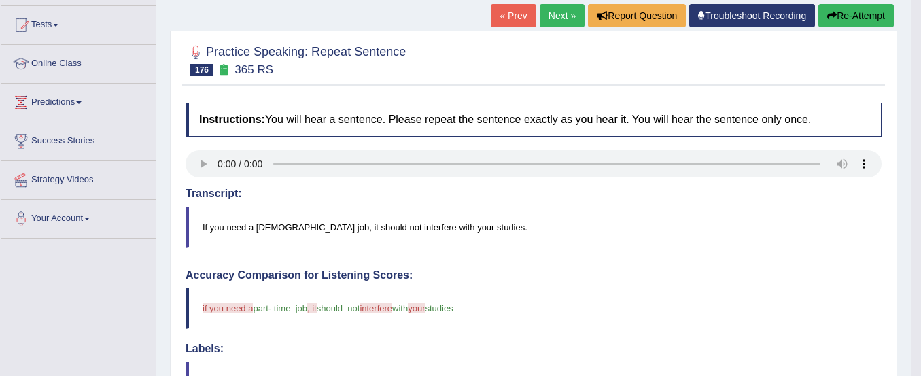
click at [835, 16] on button "Re-Attempt" at bounding box center [855, 15] width 75 height 23
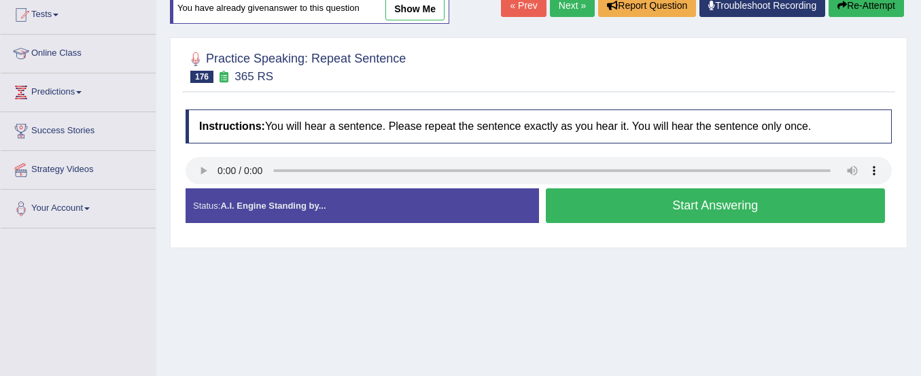
click at [743, 196] on button "Start Answering" at bounding box center [716, 205] width 340 height 35
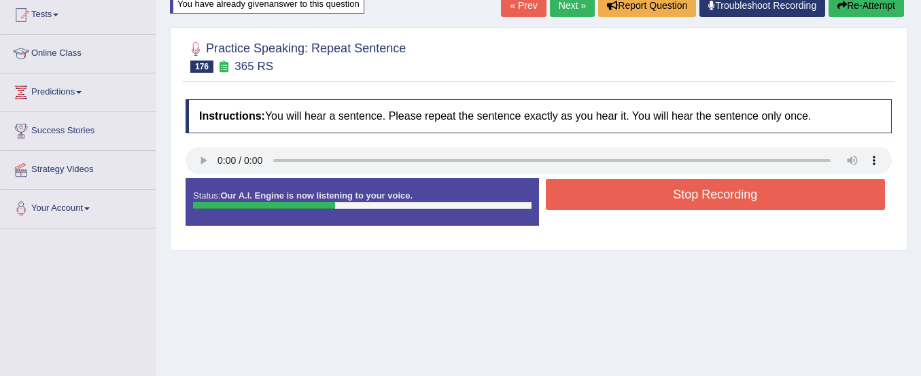
click at [743, 196] on button "Stop Recording" at bounding box center [716, 194] width 340 height 31
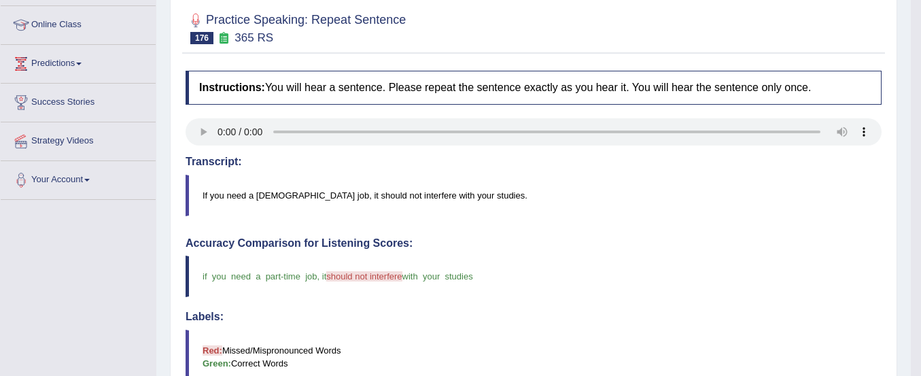
scroll to position [63, 0]
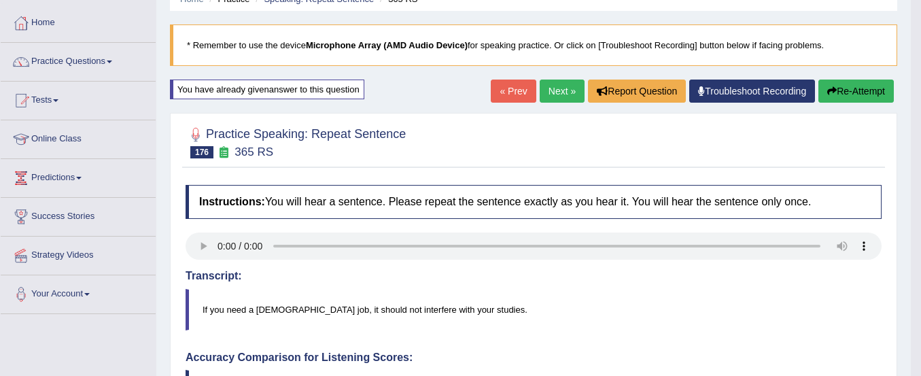
click at [849, 92] on button "Re-Attempt" at bounding box center [855, 90] width 75 height 23
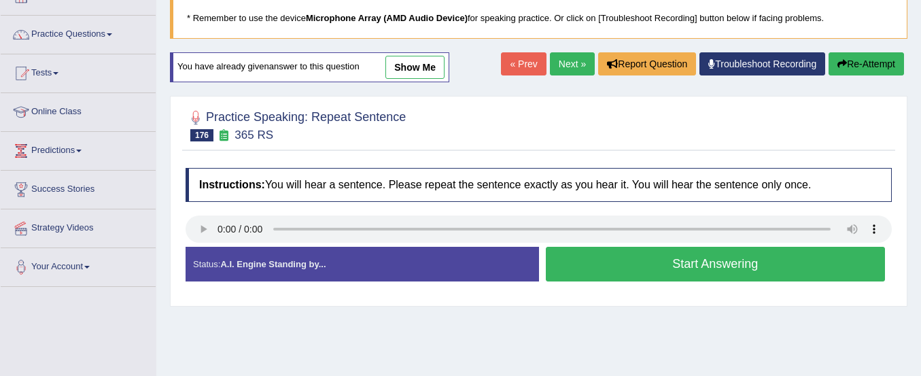
scroll to position [131, 0]
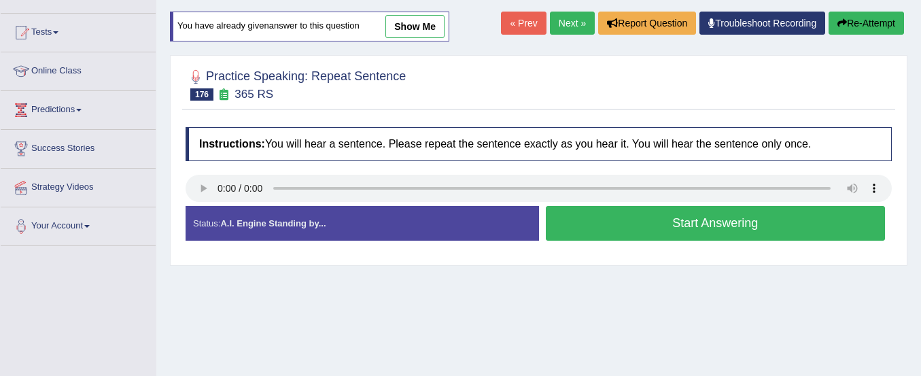
click at [708, 228] on button "Start Answering" at bounding box center [716, 223] width 340 height 35
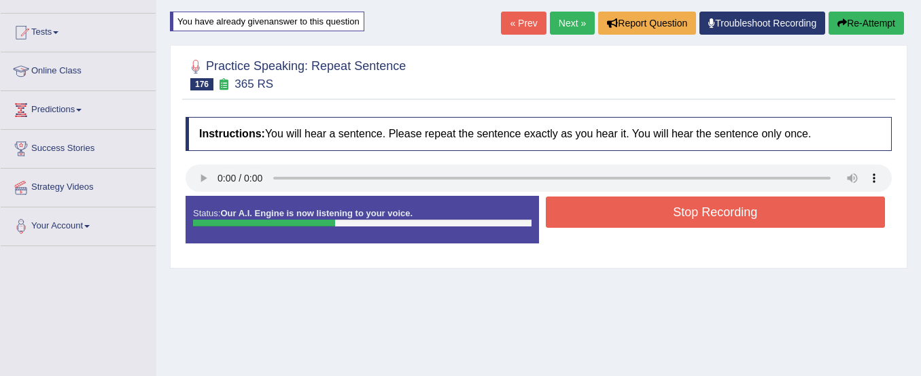
click at [708, 228] on button "Stop Recording" at bounding box center [716, 211] width 340 height 31
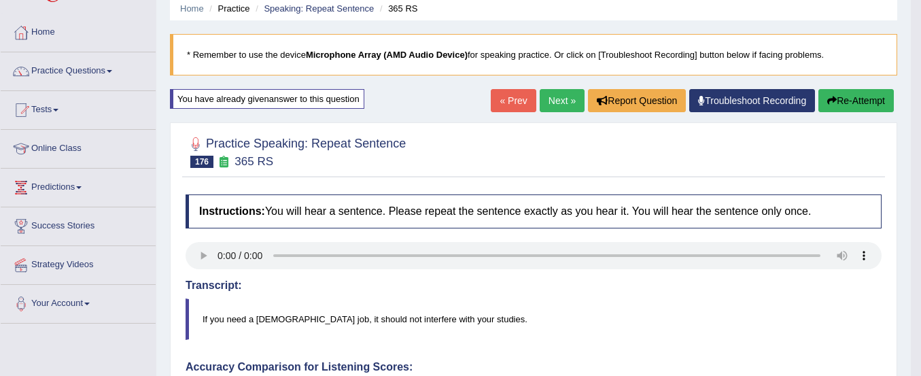
scroll to position [0, 0]
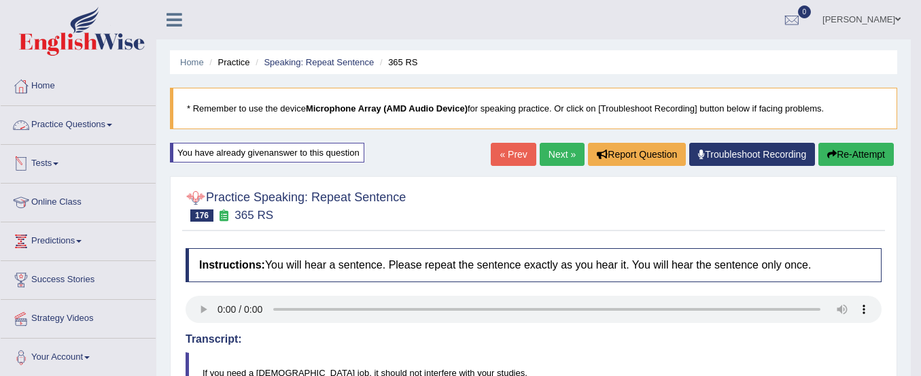
click at [91, 119] on link "Practice Questions" at bounding box center [78, 123] width 155 height 34
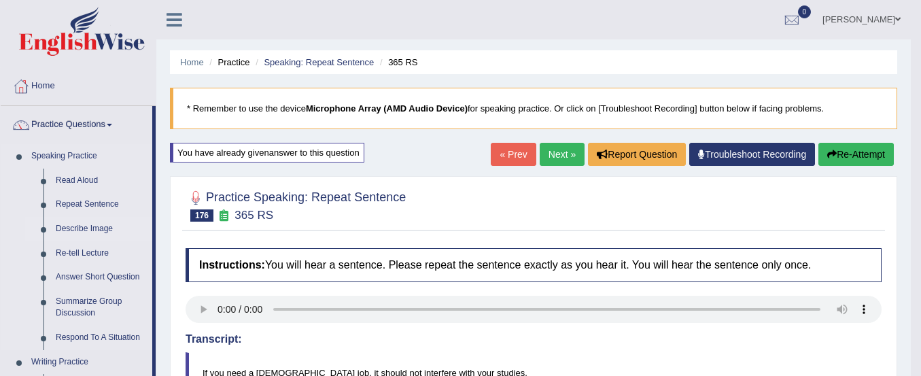
click at [82, 224] on link "Describe Image" at bounding box center [101, 229] width 103 height 24
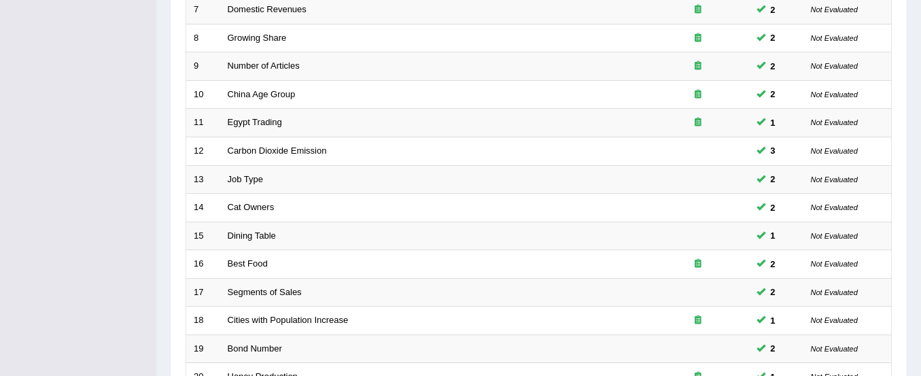
scroll to position [524, 0]
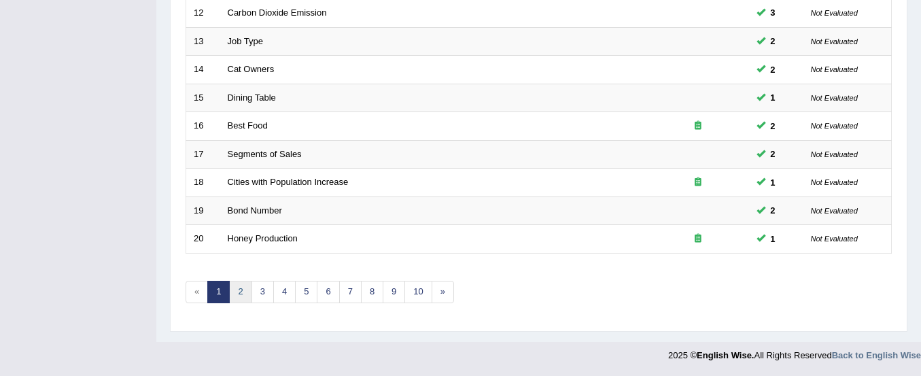
click at [241, 294] on link "2" at bounding box center [240, 292] width 22 height 22
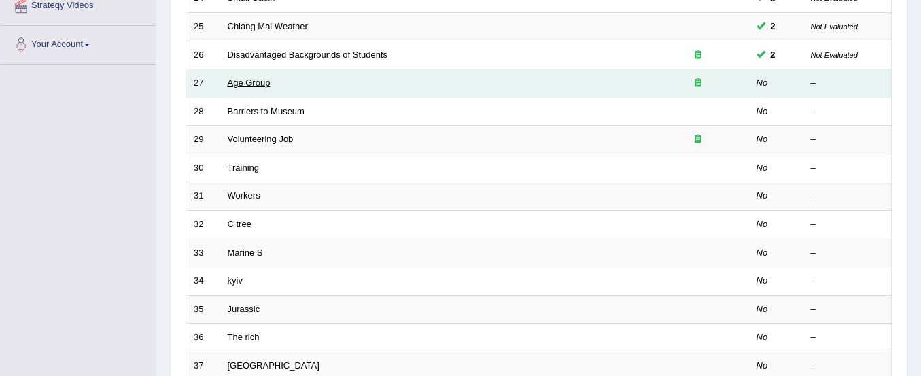
click at [247, 79] on link "Age Group" at bounding box center [249, 82] width 43 height 10
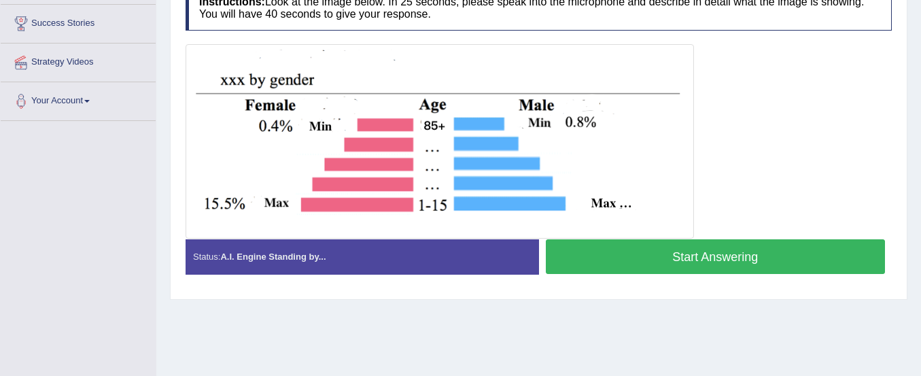
scroll to position [219, 0]
